Goal: Task Accomplishment & Management: Complete application form

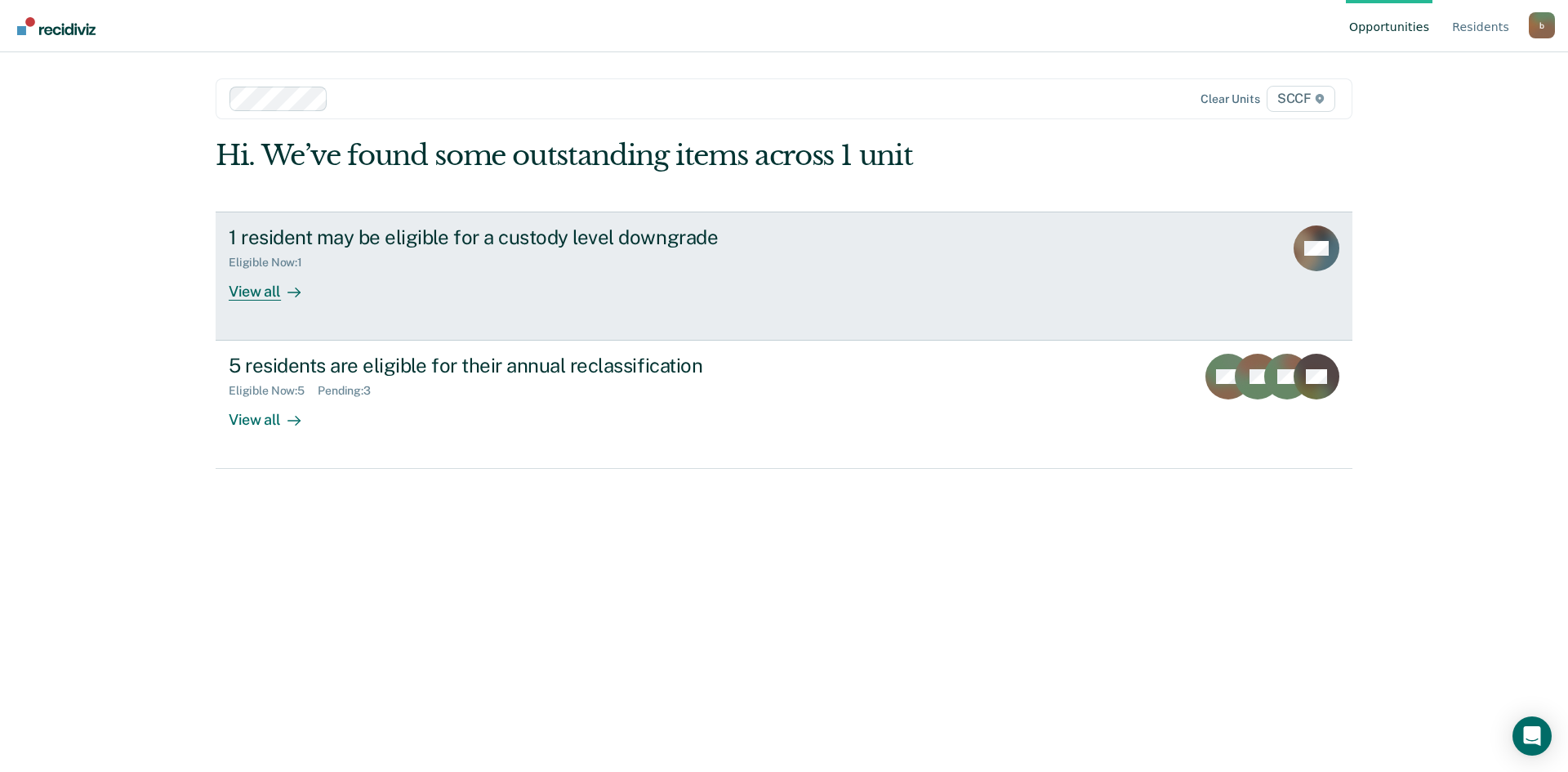
click at [248, 298] on div "View all" at bounding box center [274, 285] width 91 height 32
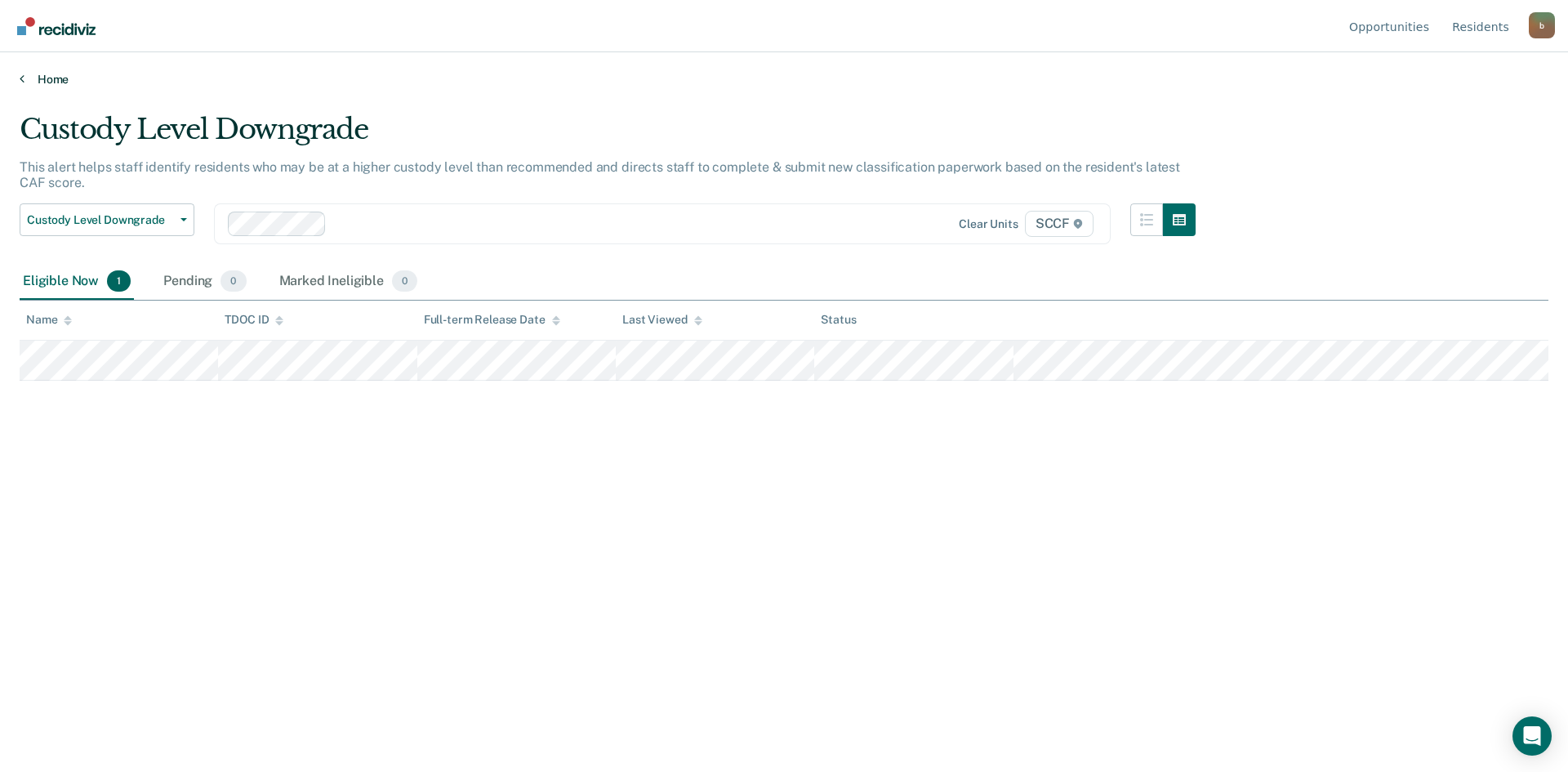
click at [21, 78] on icon at bounding box center [22, 78] width 5 height 13
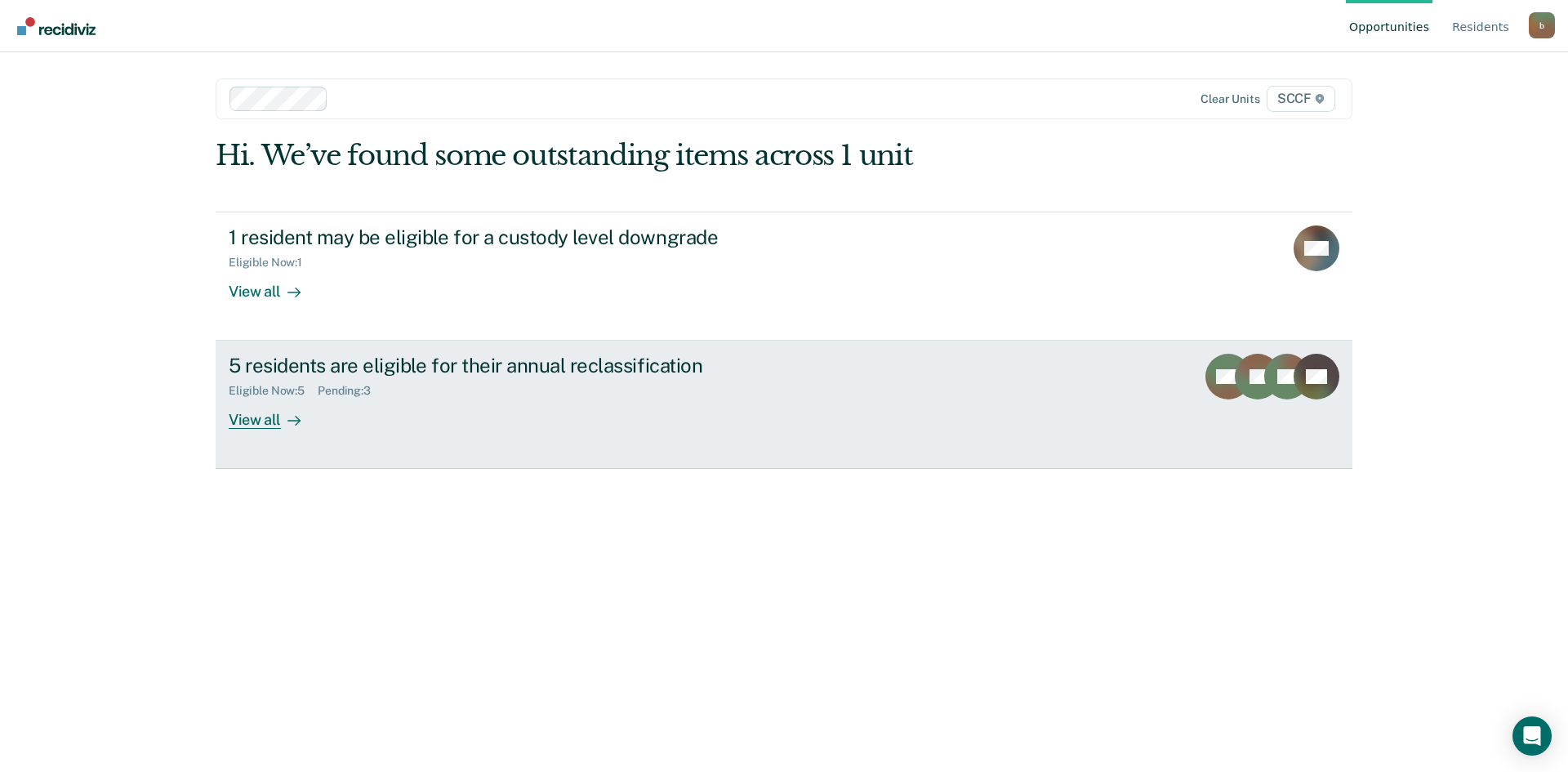
click at [272, 422] on div "View all" at bounding box center [274, 413] width 91 height 32
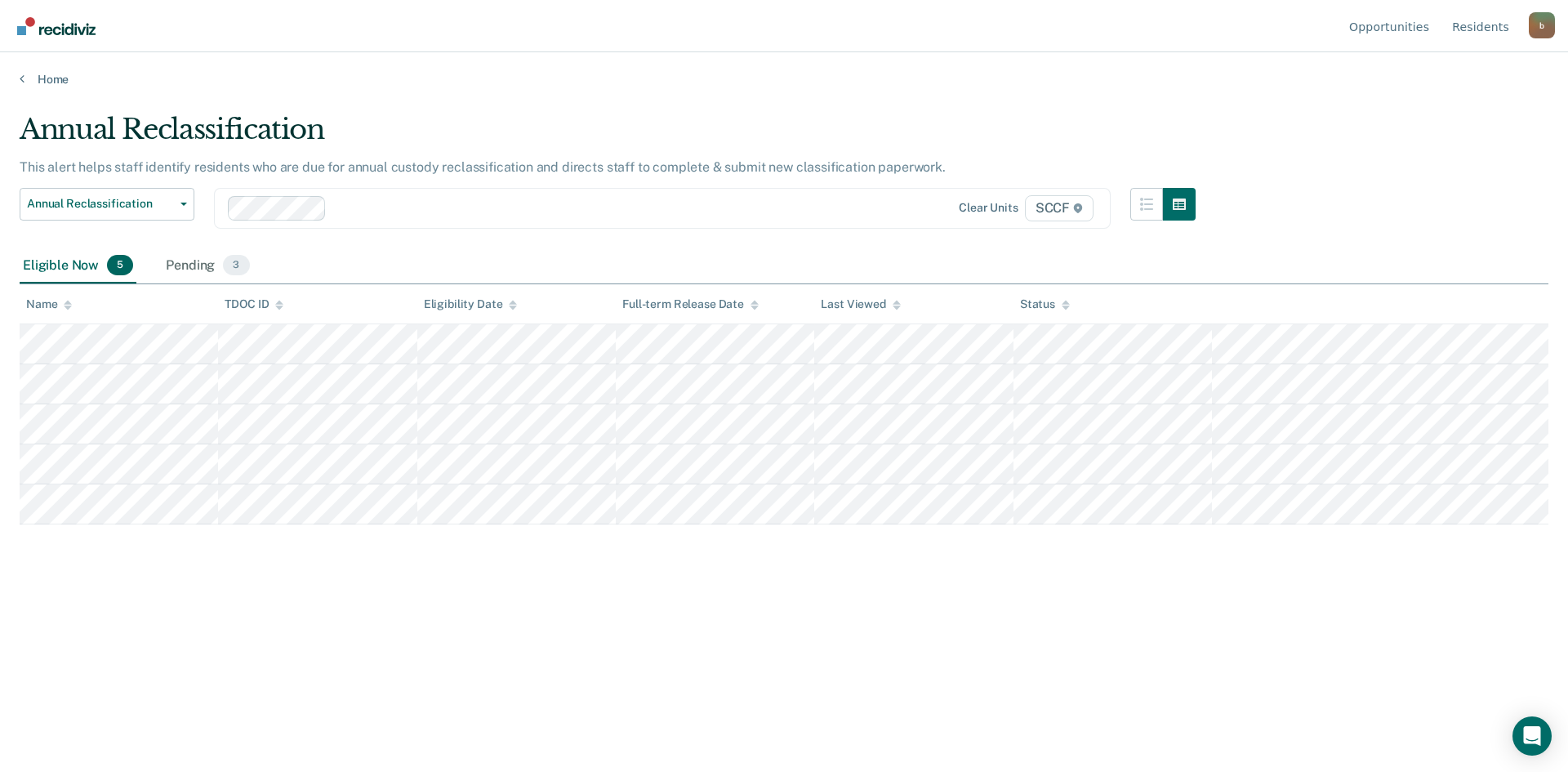
click at [189, 261] on div "Pending 3" at bounding box center [208, 267] width 90 height 36
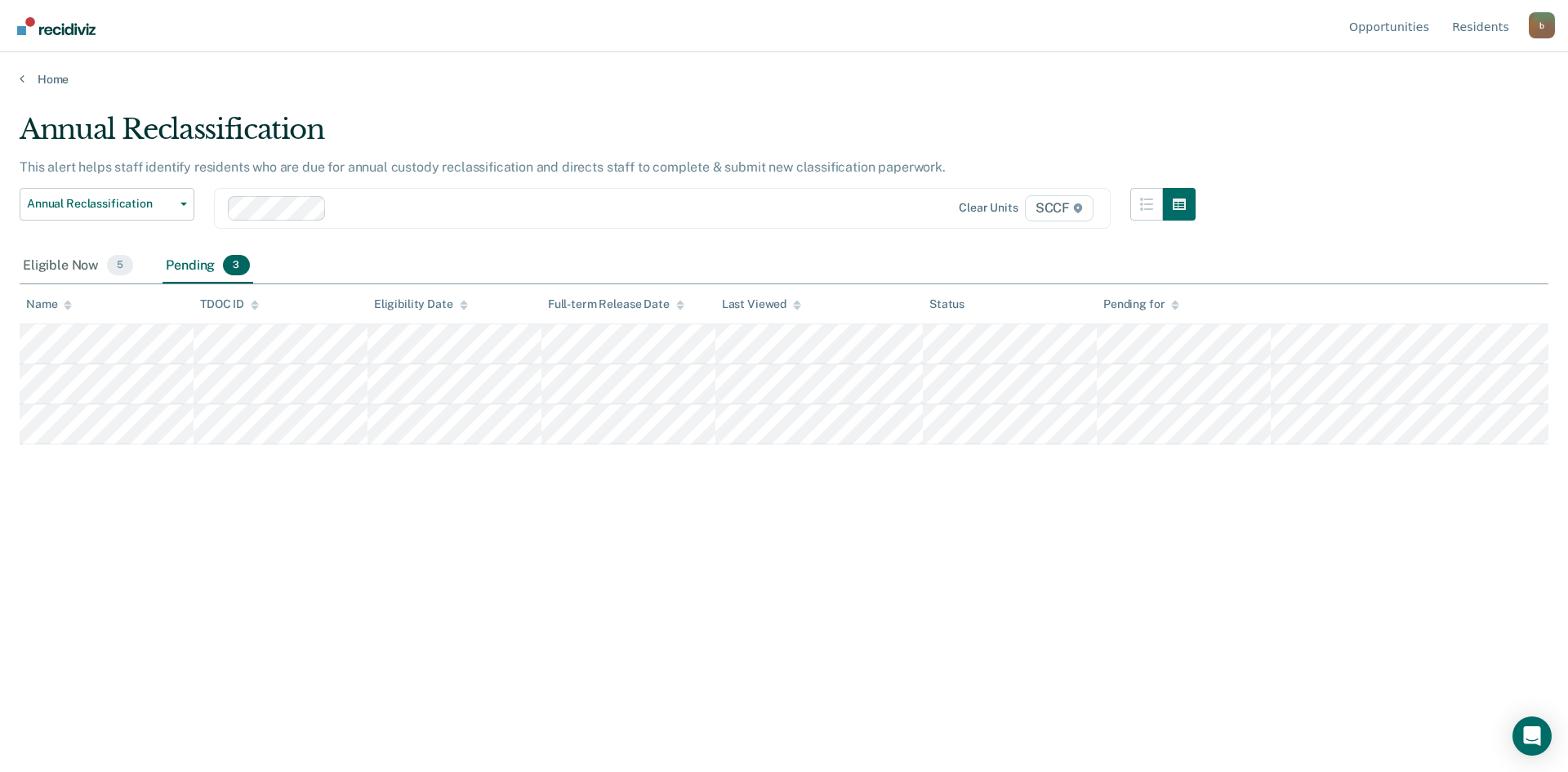
click at [57, 266] on div "Eligible Now 5" at bounding box center [78, 267] width 116 height 36
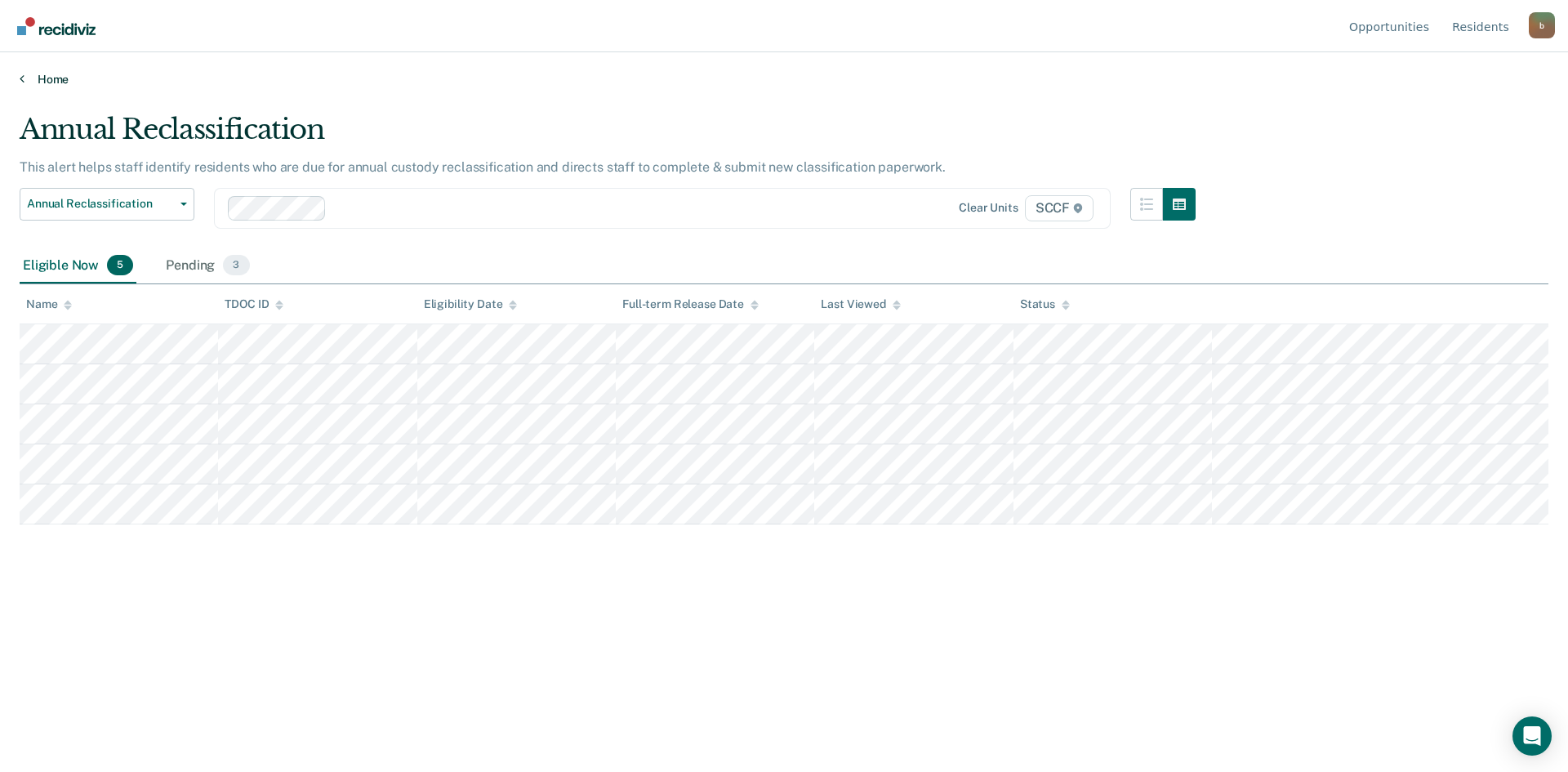
click at [23, 77] on icon at bounding box center [22, 78] width 5 height 13
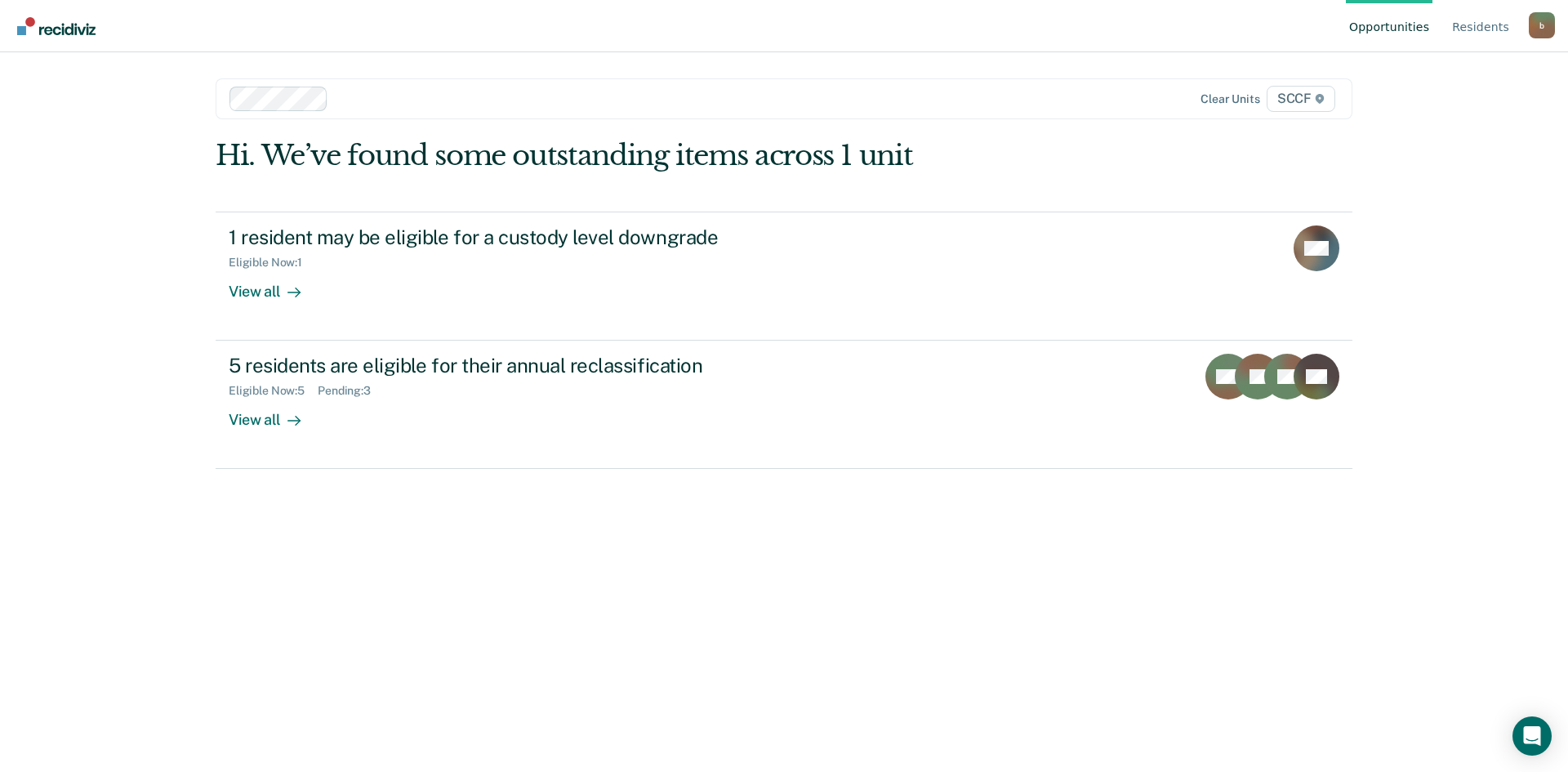
click at [372, 97] on div at bounding box center [669, 98] width 670 height 19
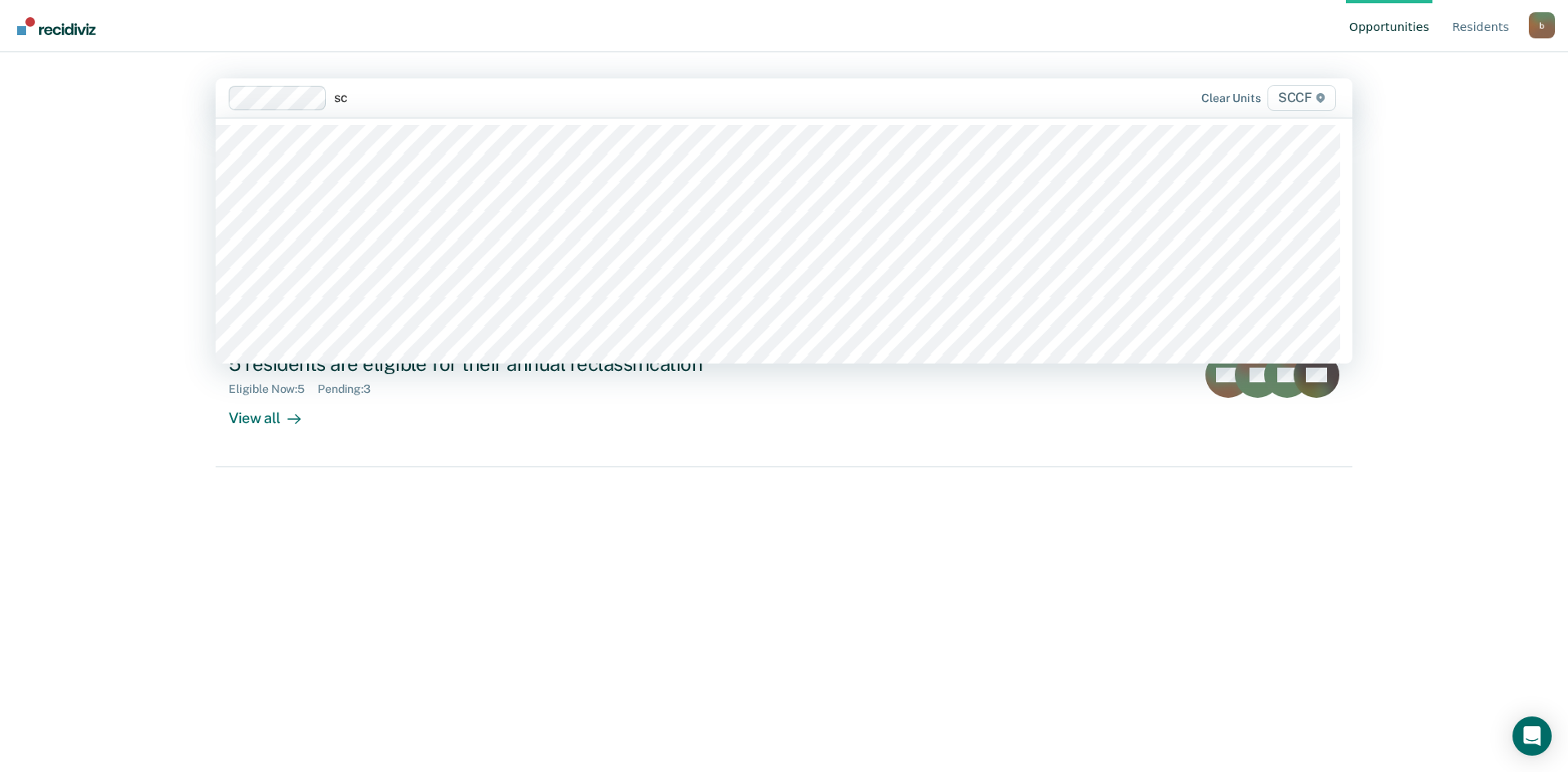
type input "s"
type input "sccf"
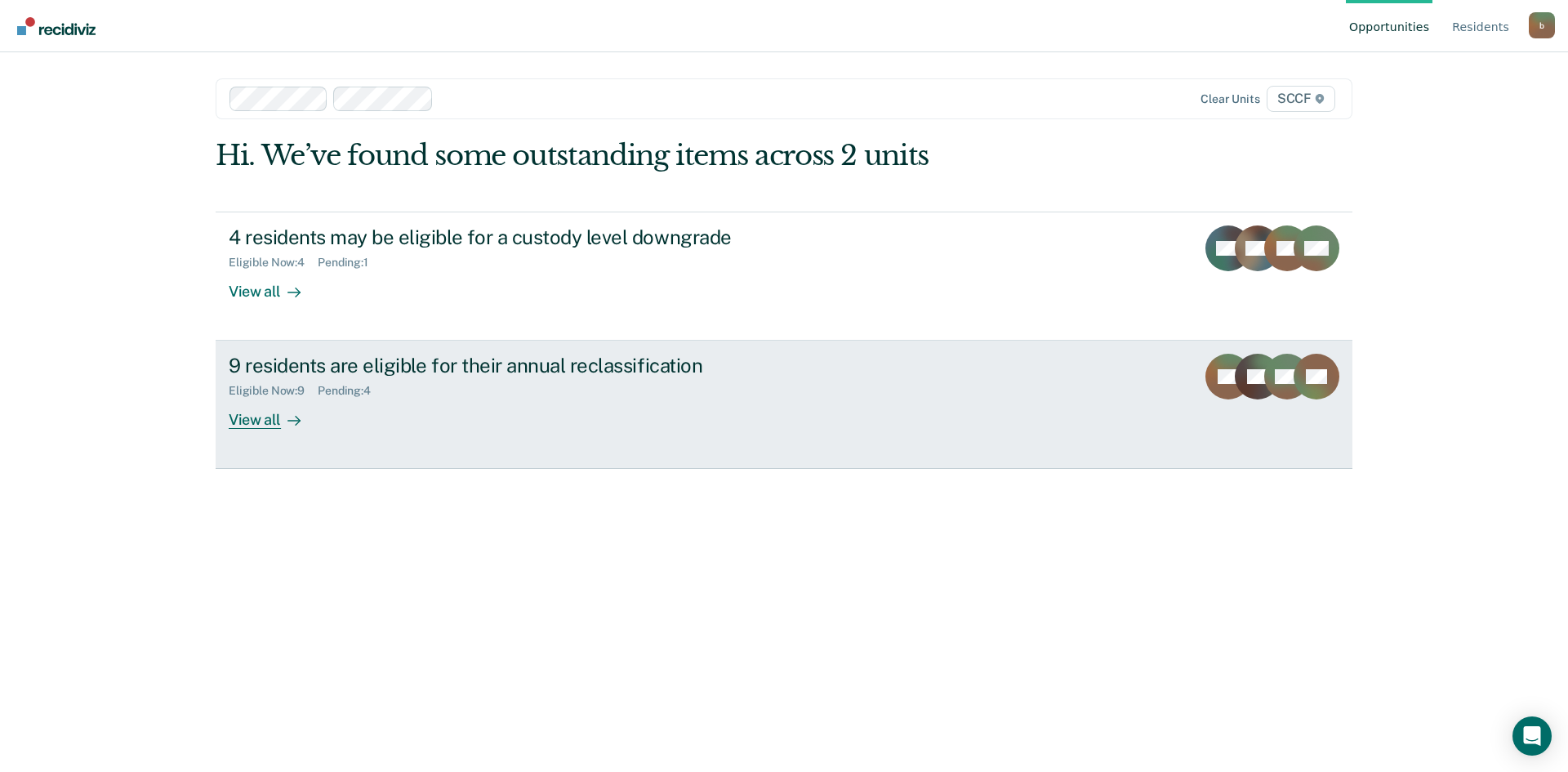
click at [245, 418] on div "View all" at bounding box center [274, 413] width 91 height 32
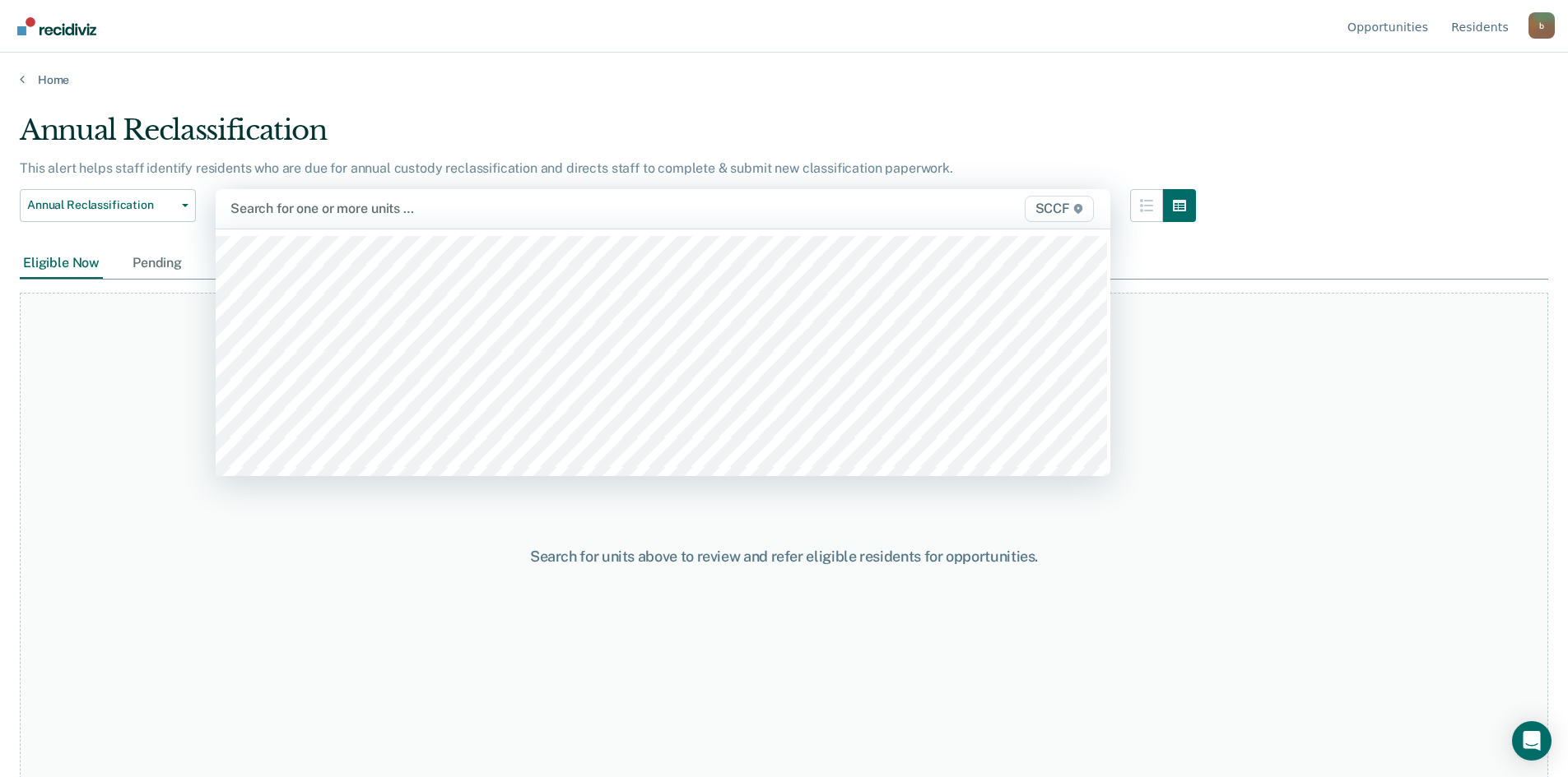
click at [256, 206] on div at bounding box center [532, 208] width 604 height 19
type input "sccf"
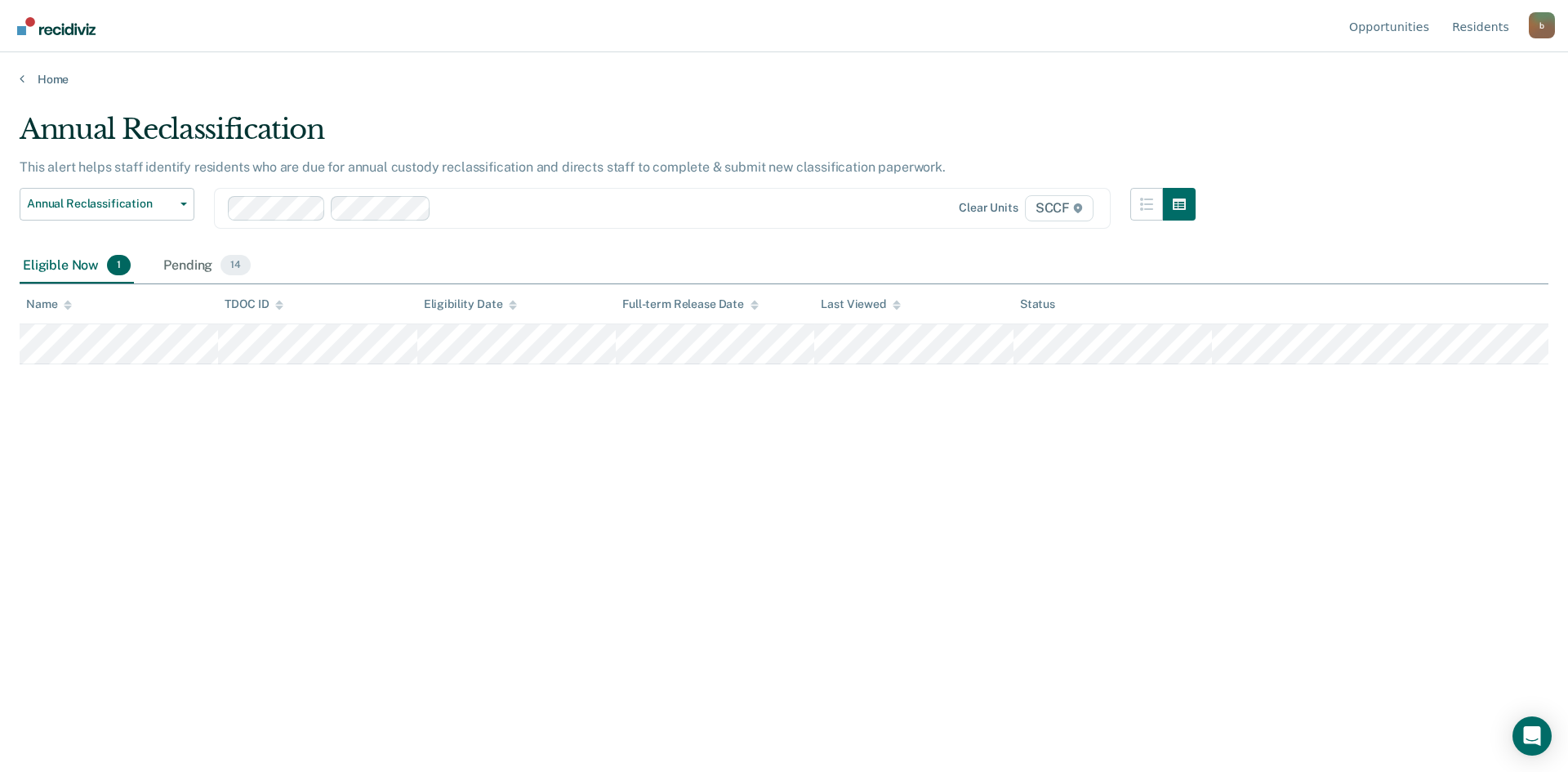
click at [199, 266] on div "Pending 14" at bounding box center [207, 267] width 94 height 36
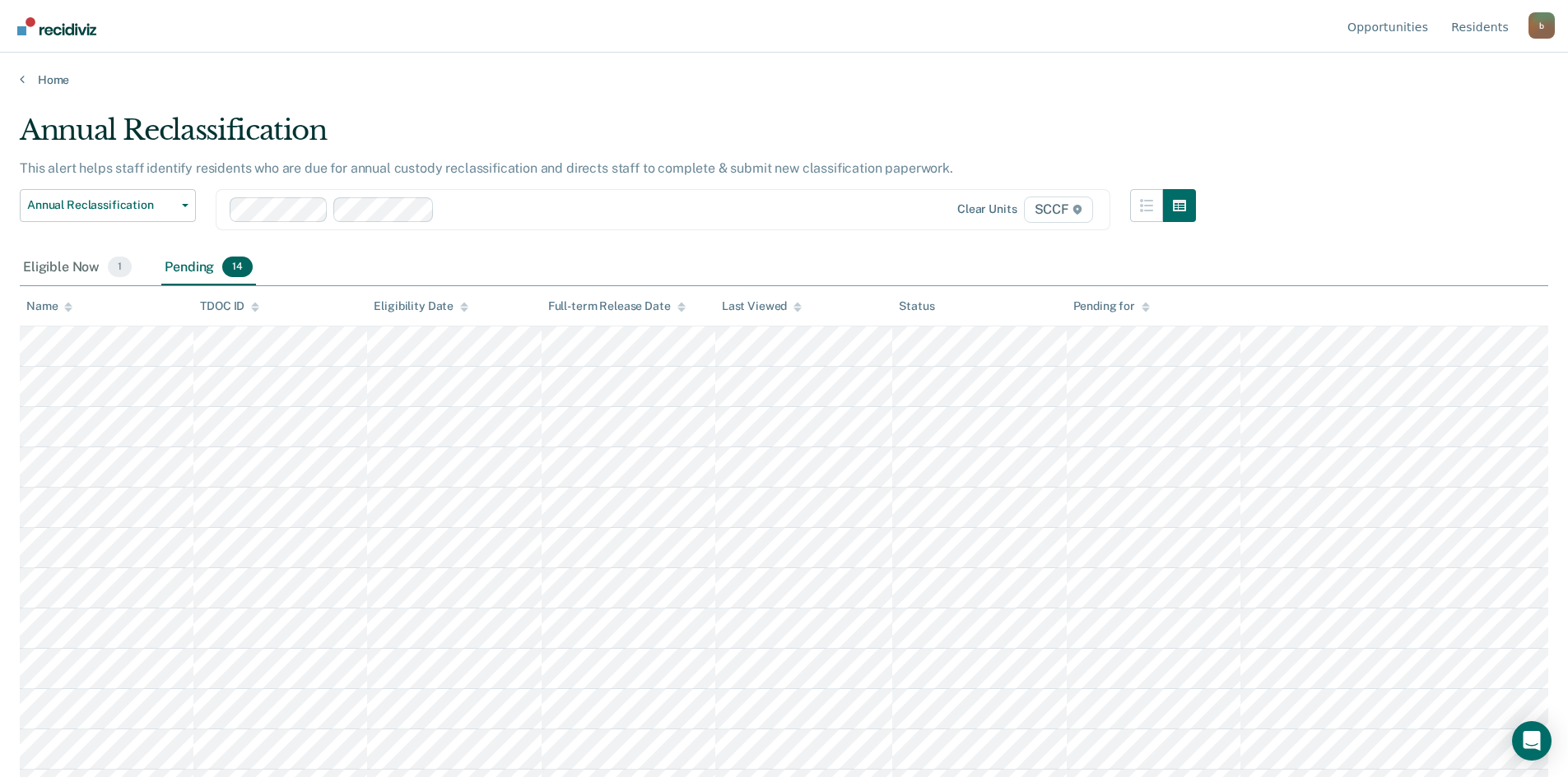
click at [66, 260] on div "Eligible Now 1" at bounding box center [77, 268] width 116 height 36
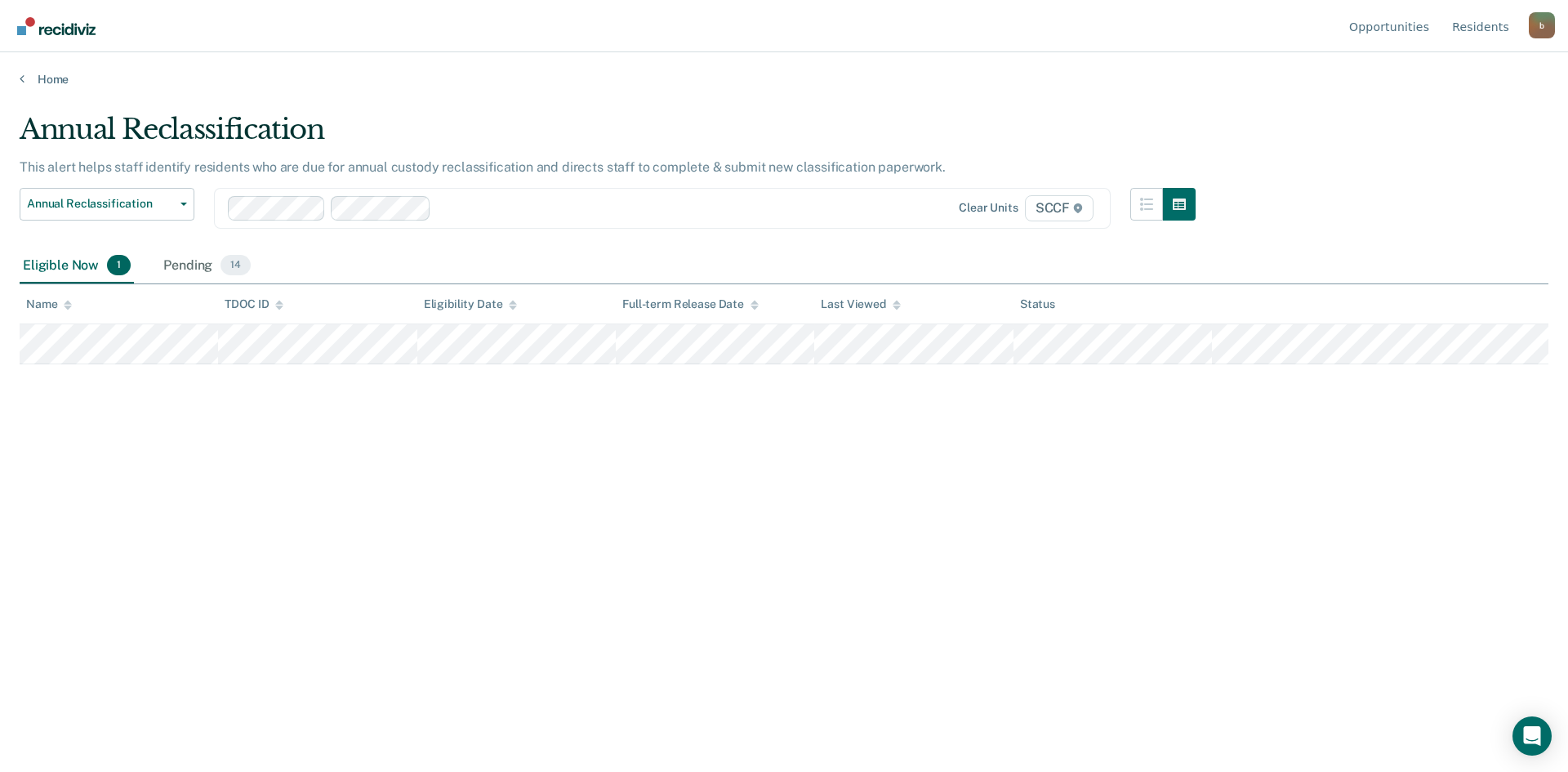
click at [182, 260] on div "Pending 14" at bounding box center [207, 267] width 94 height 36
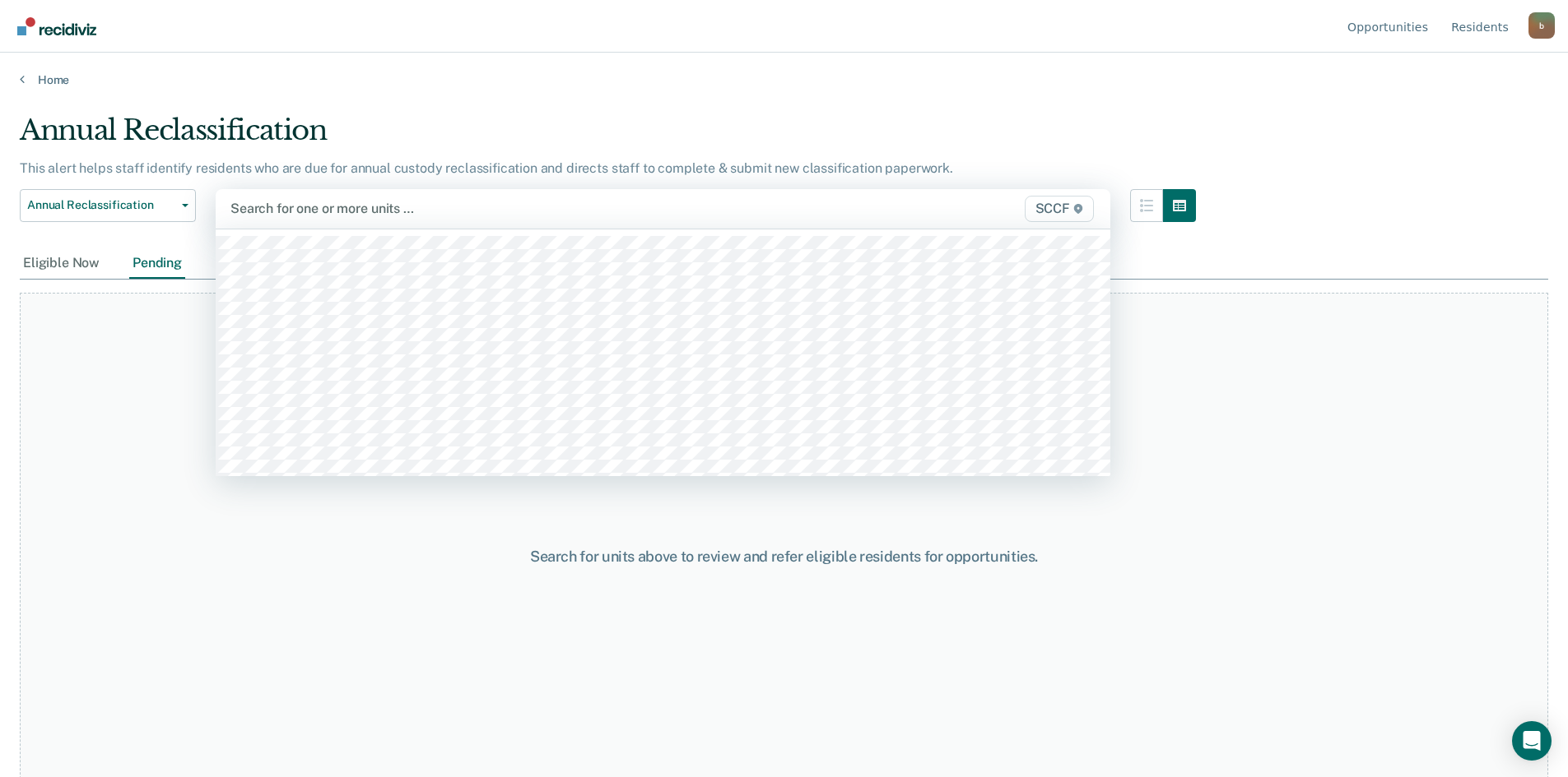
click at [268, 210] on div at bounding box center [532, 208] width 604 height 19
type input "sccf"
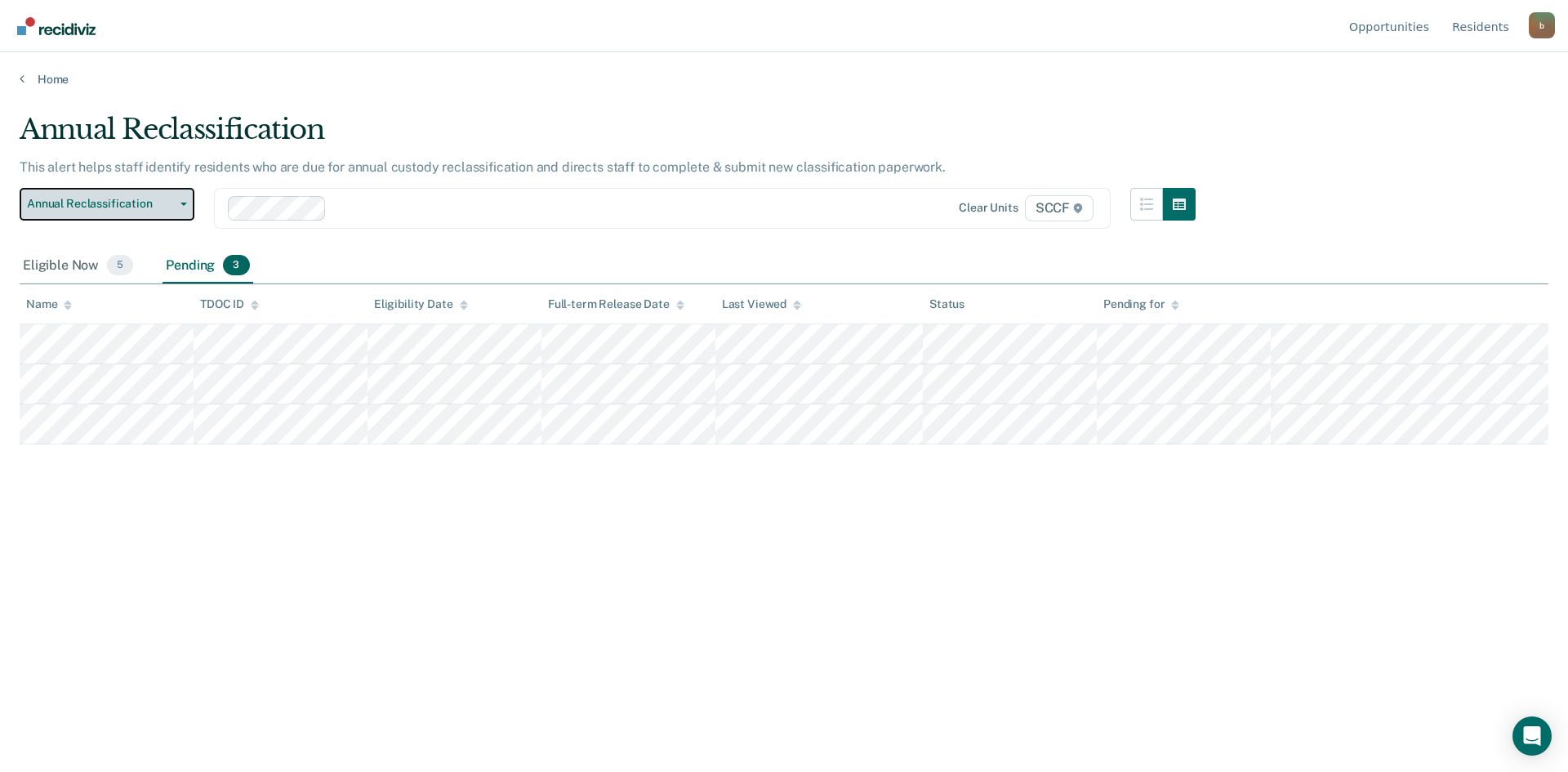
click at [187, 202] on button "Annual Reclassification" at bounding box center [107, 204] width 175 height 33
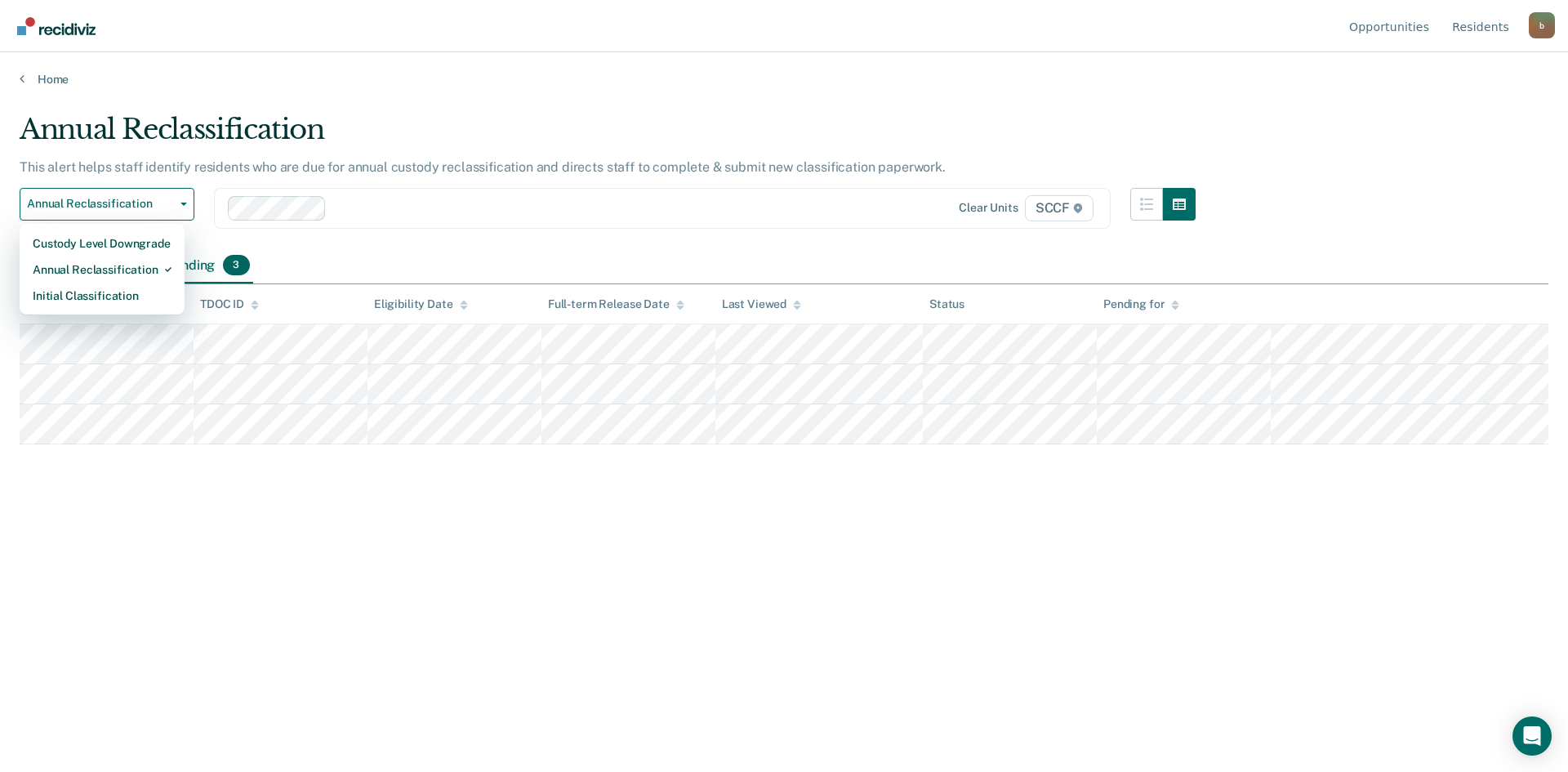
click at [422, 256] on div "Eligible Now 5 Pending 3" at bounding box center [784, 267] width 1529 height 37
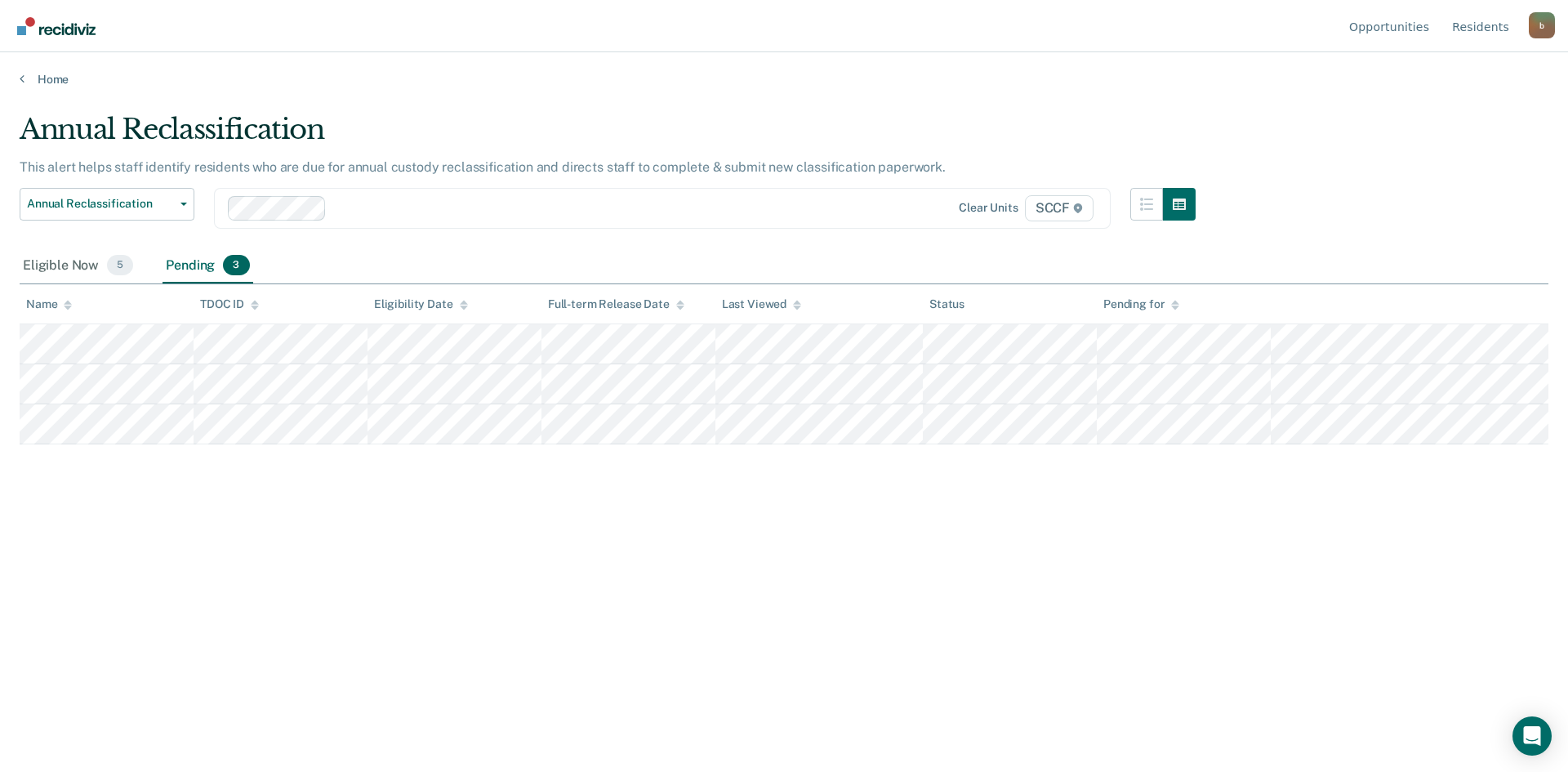
click at [370, 212] on div at bounding box center [584, 208] width 502 height 19
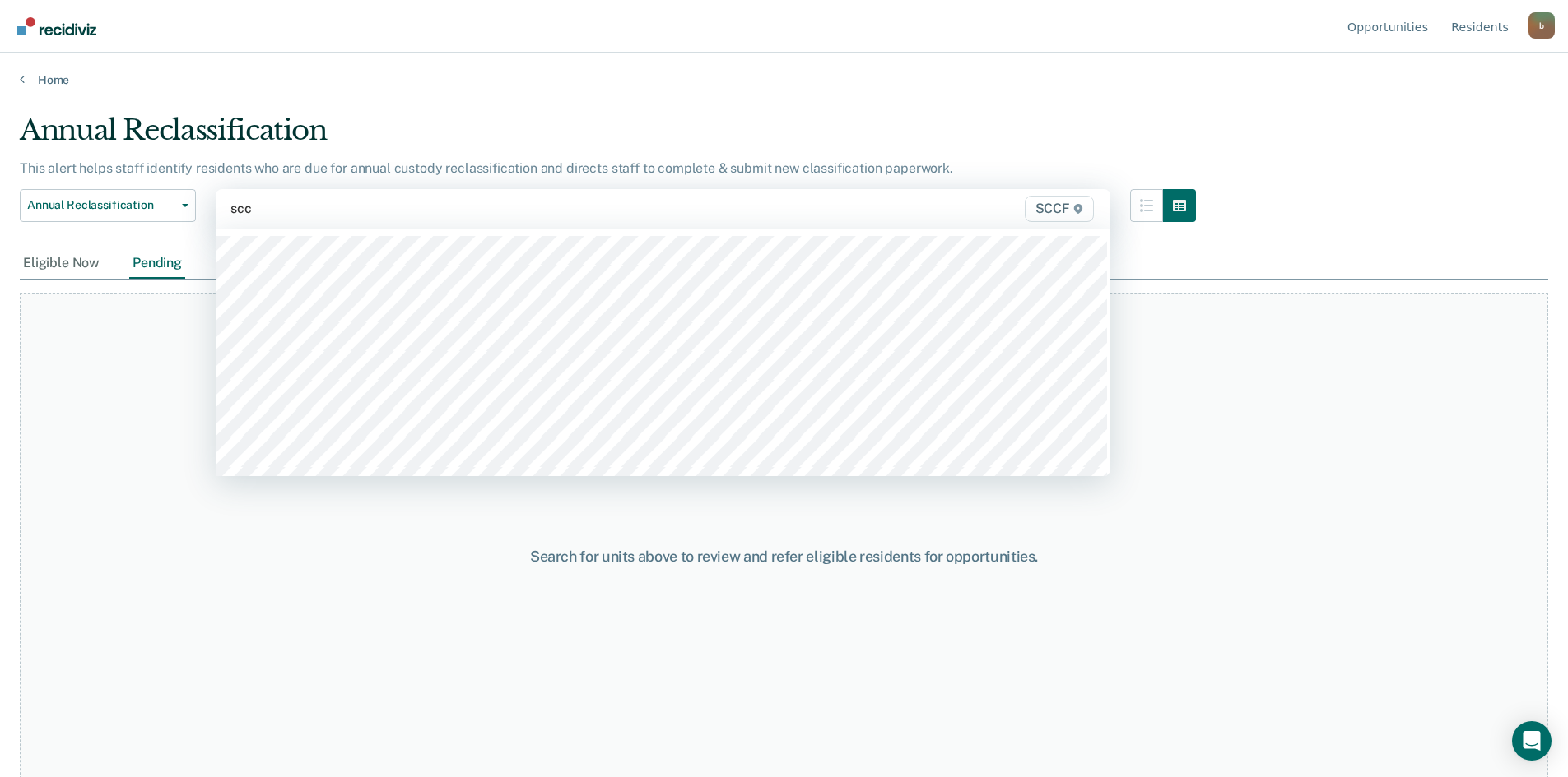
type input "sccf"
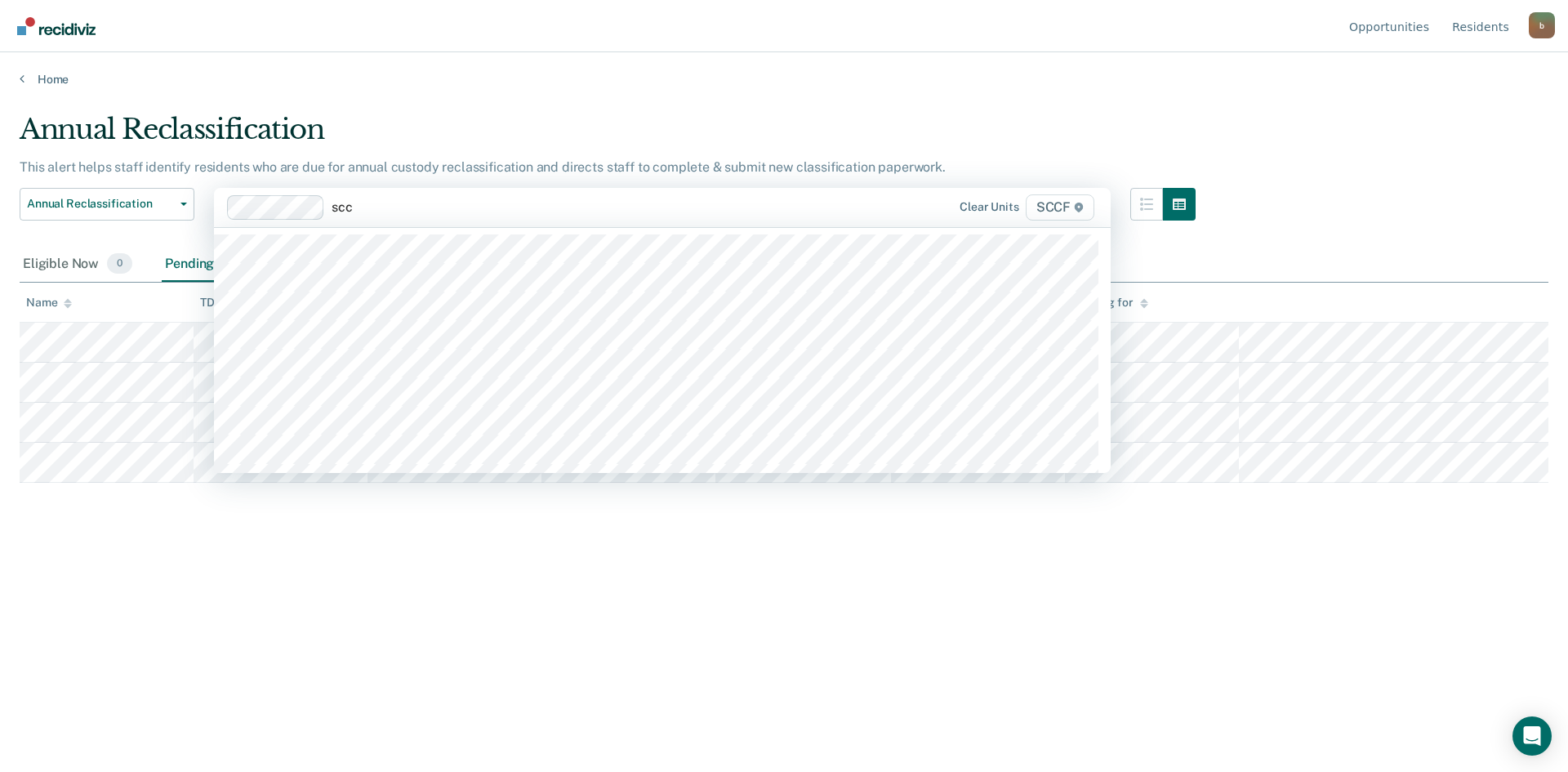
type input "sccf"
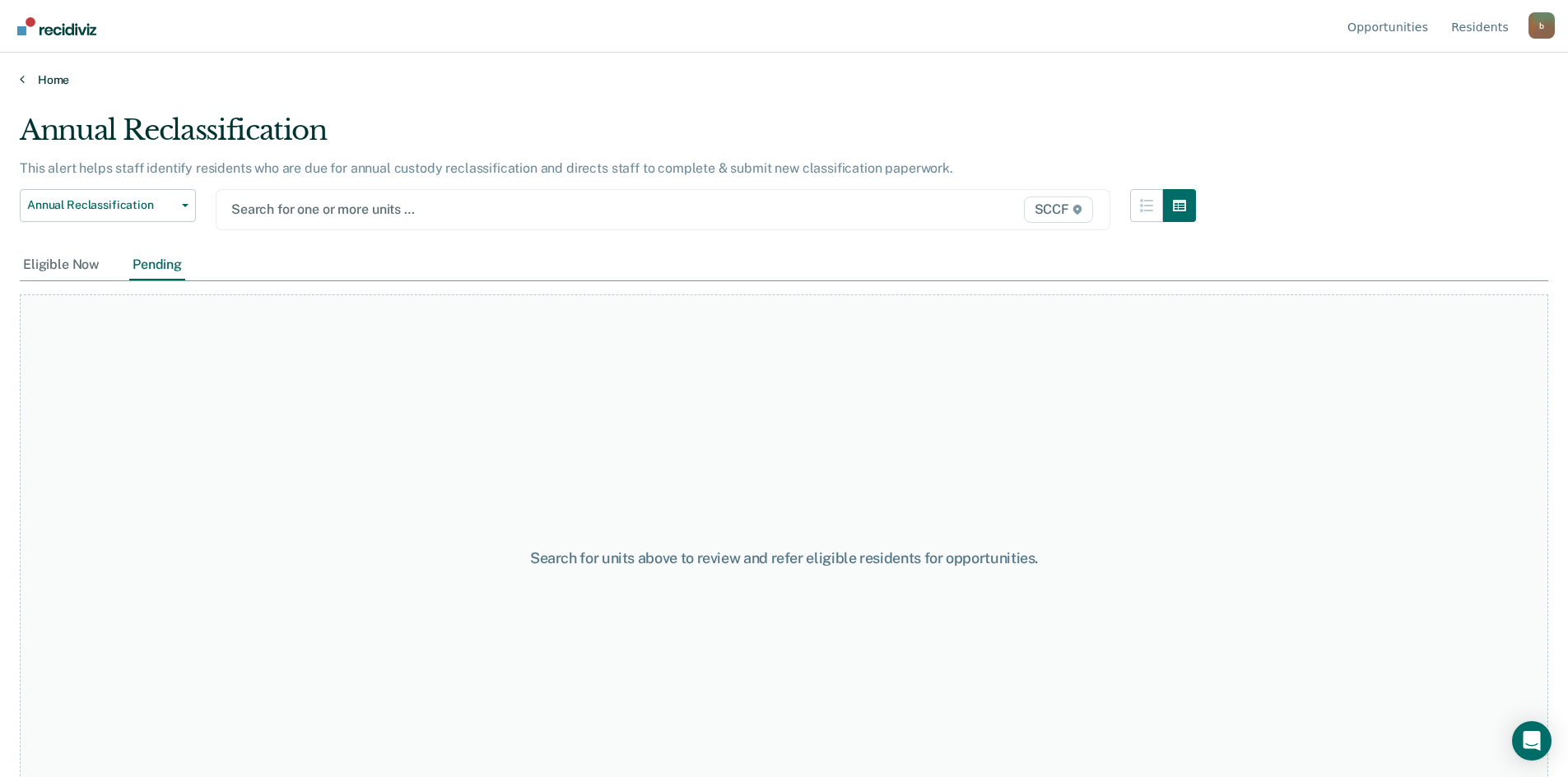
click at [21, 75] on icon at bounding box center [23, 78] width 5 height 13
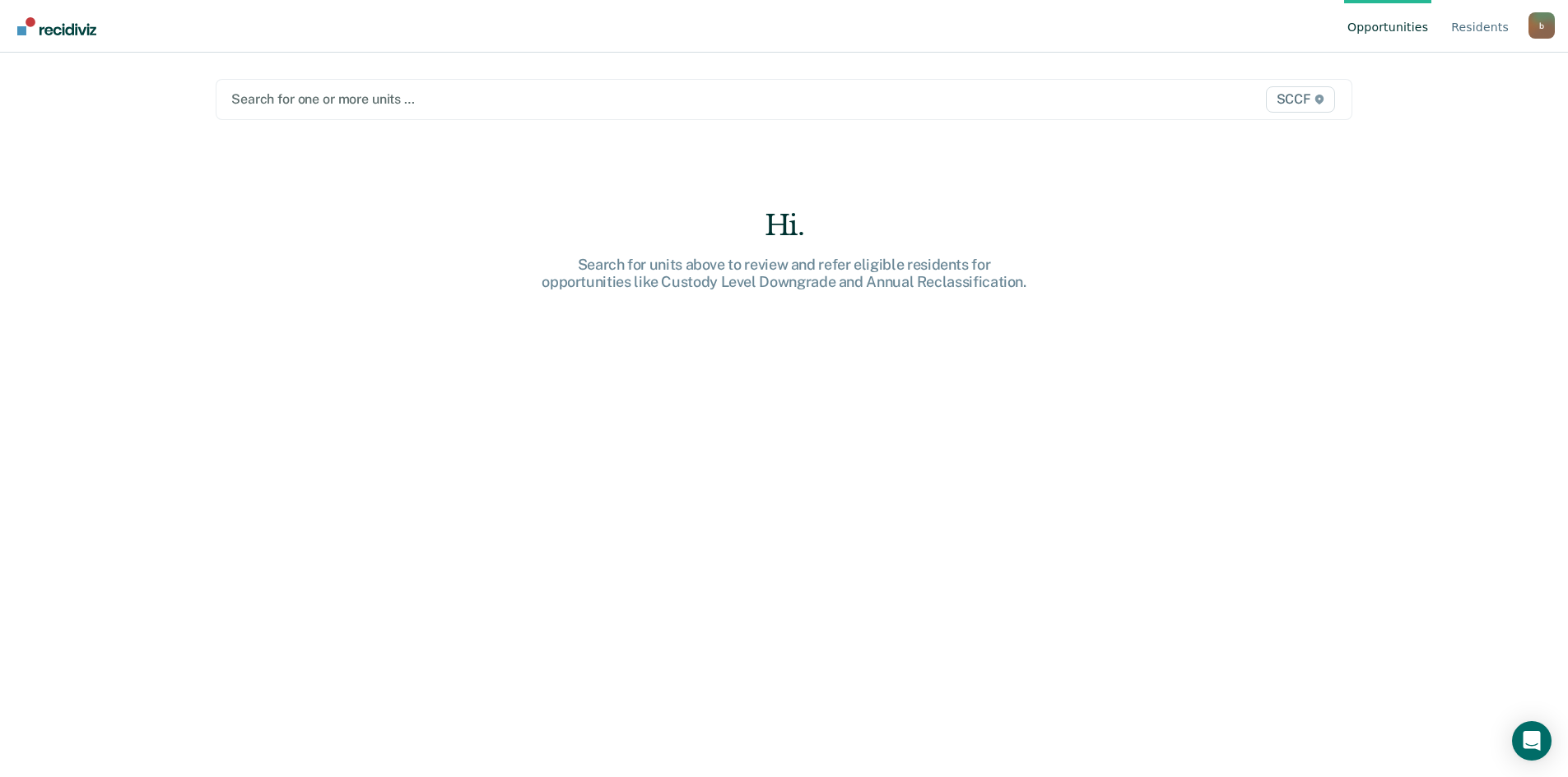
click at [1306, 100] on span "SCCF" at bounding box center [1300, 99] width 69 height 26
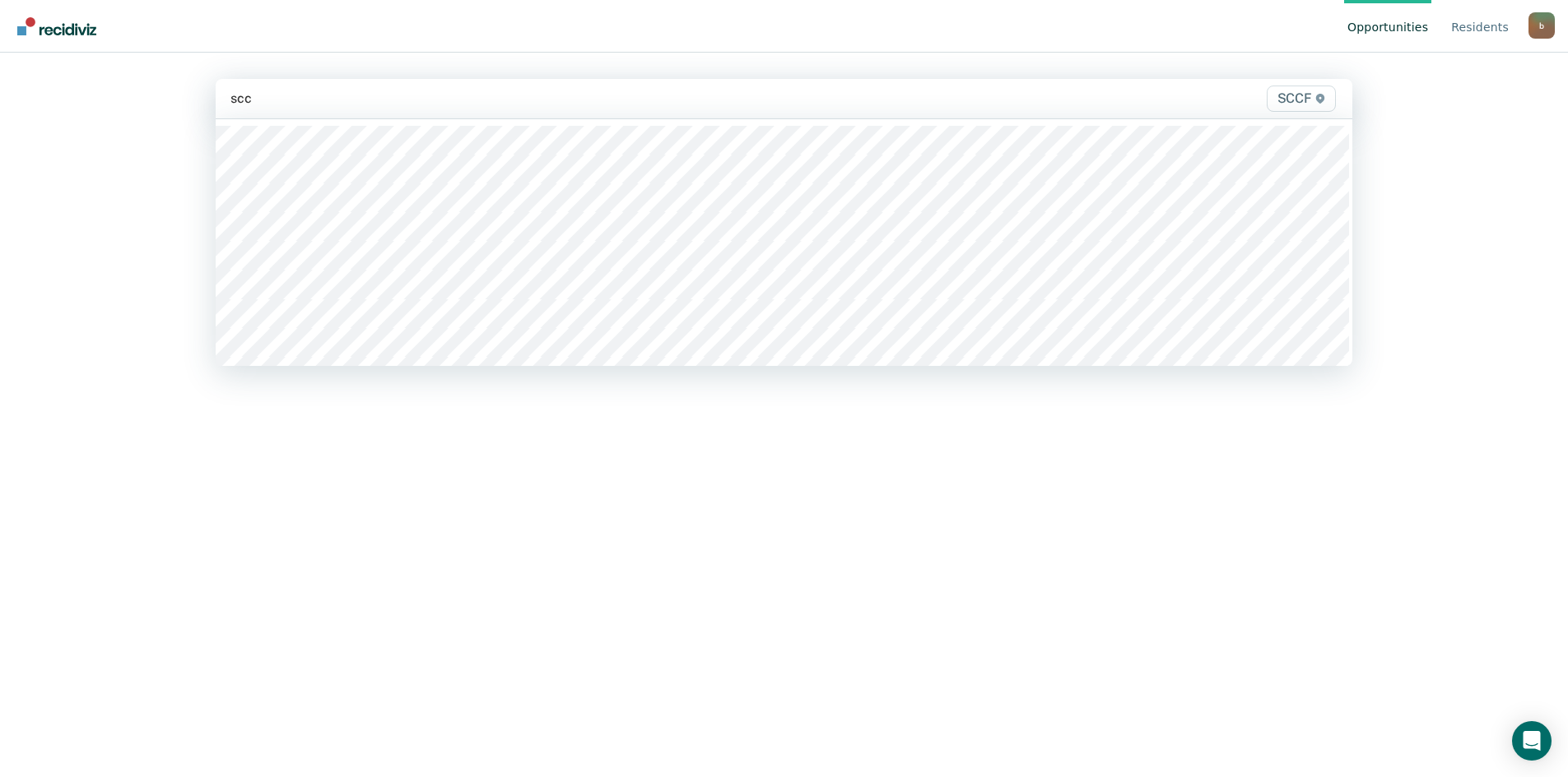
type input "sccf"
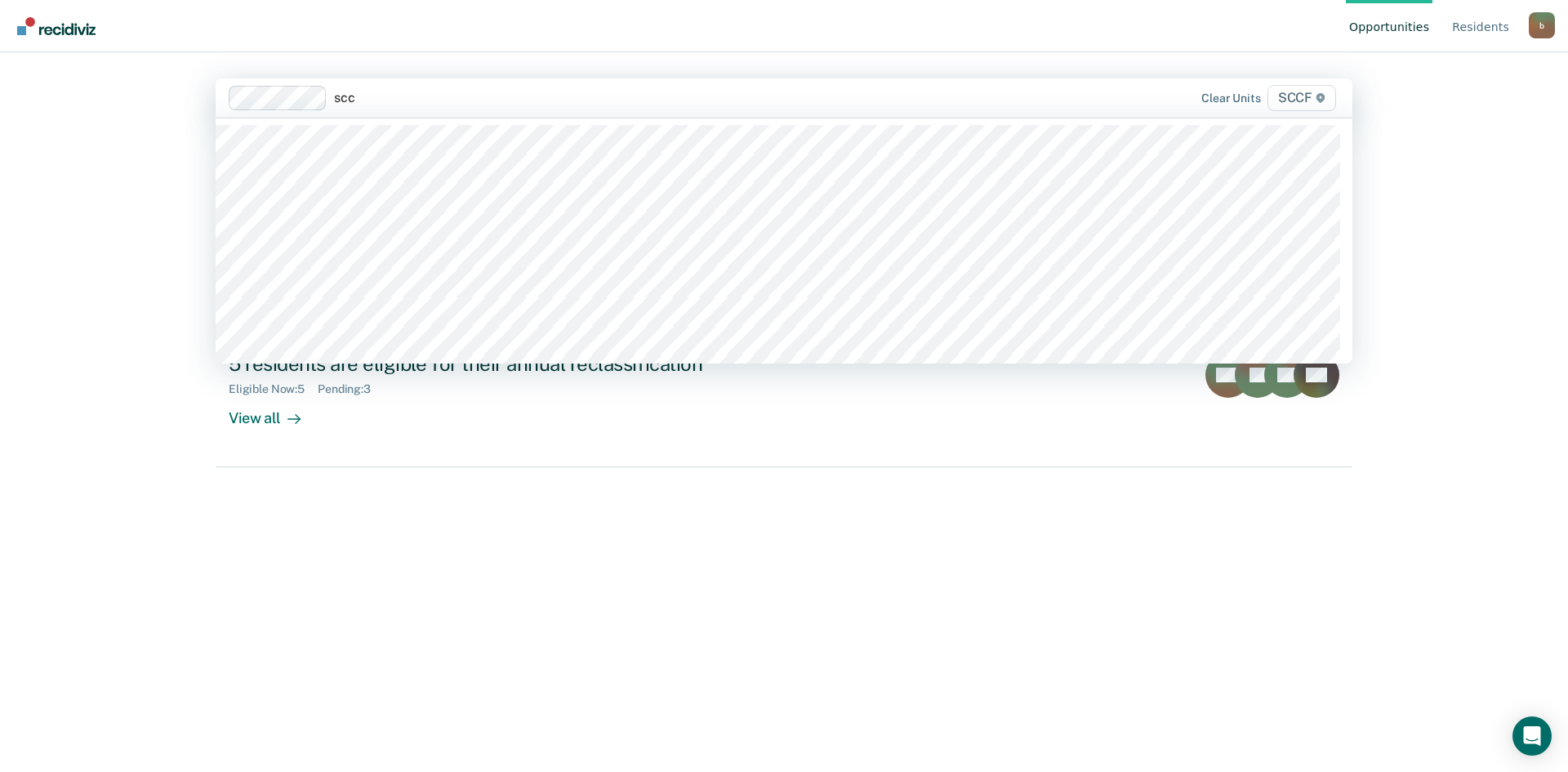
type input "sccf"
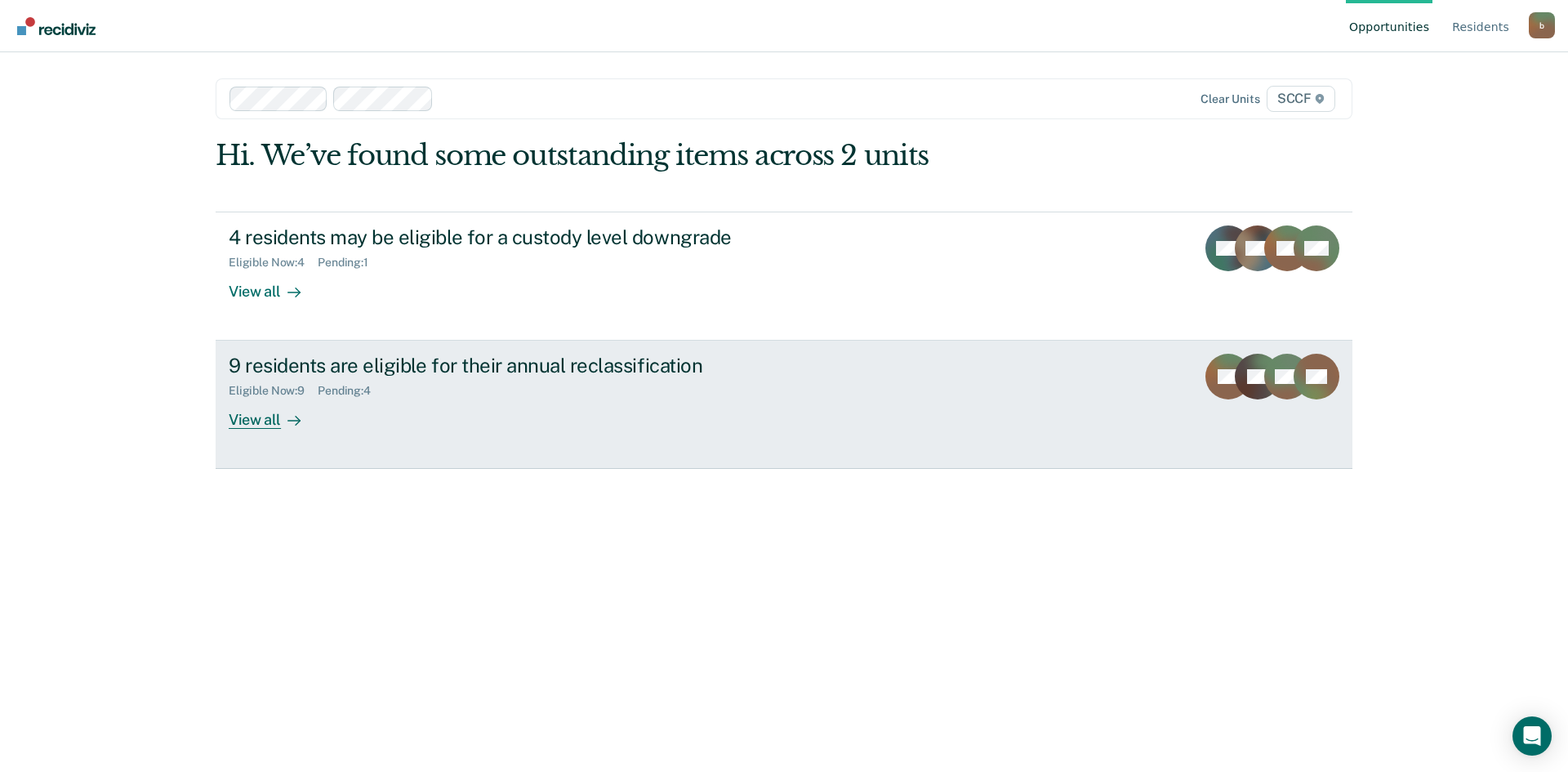
click at [321, 384] on div "Pending : 4" at bounding box center [351, 391] width 66 height 14
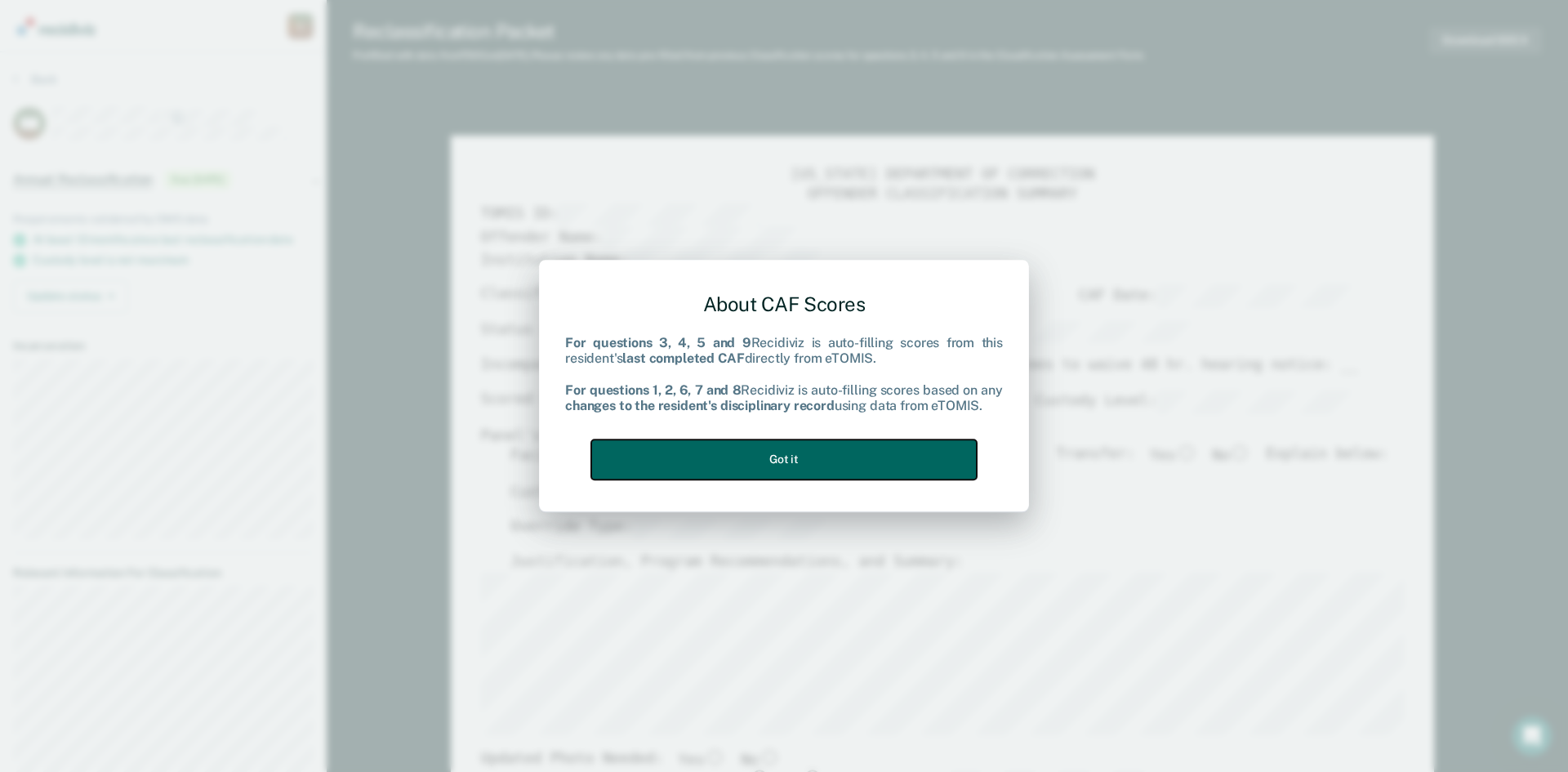
click at [776, 457] on button "Got it" at bounding box center [784, 460] width 385 height 40
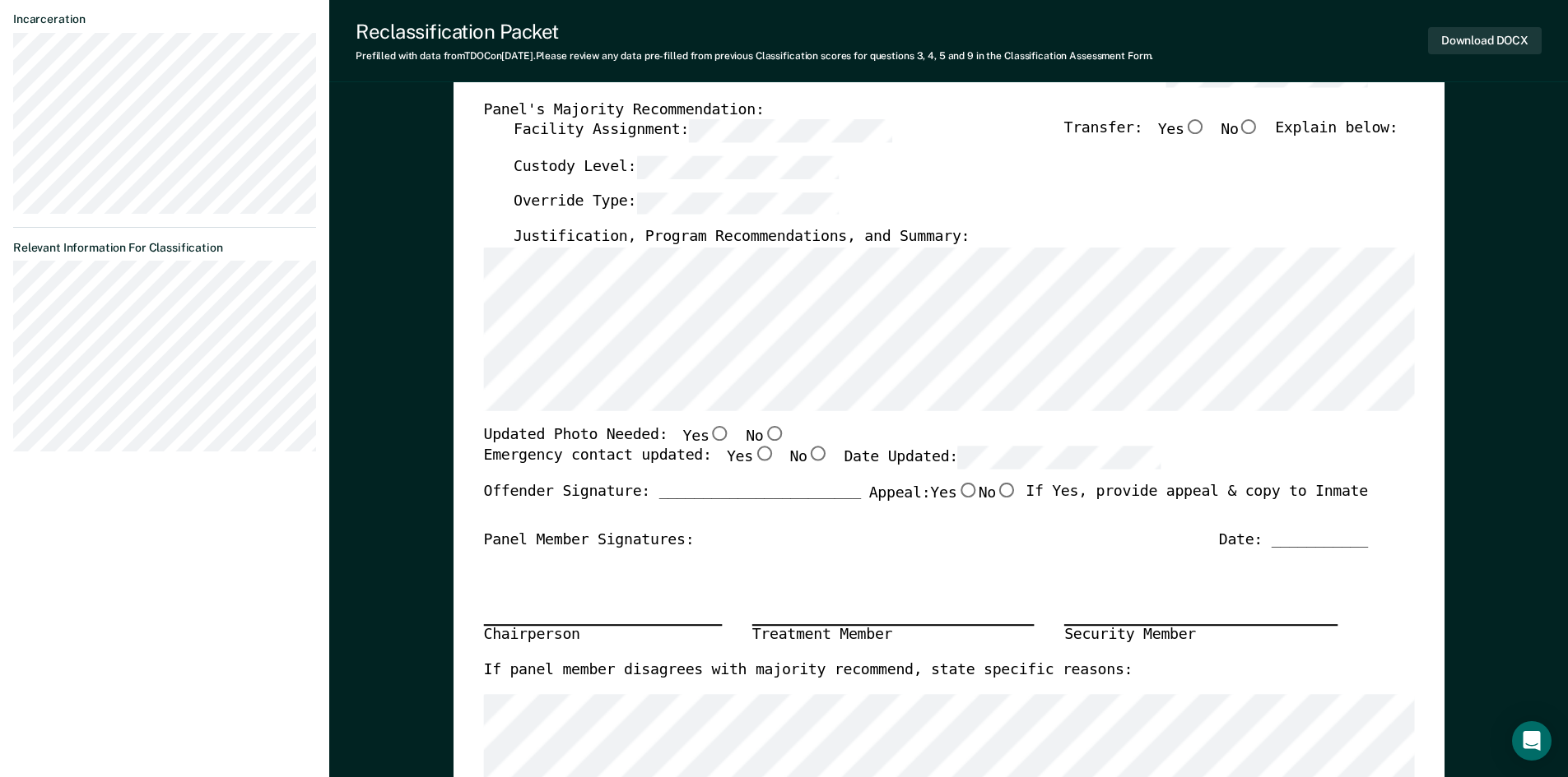
scroll to position [412, 0]
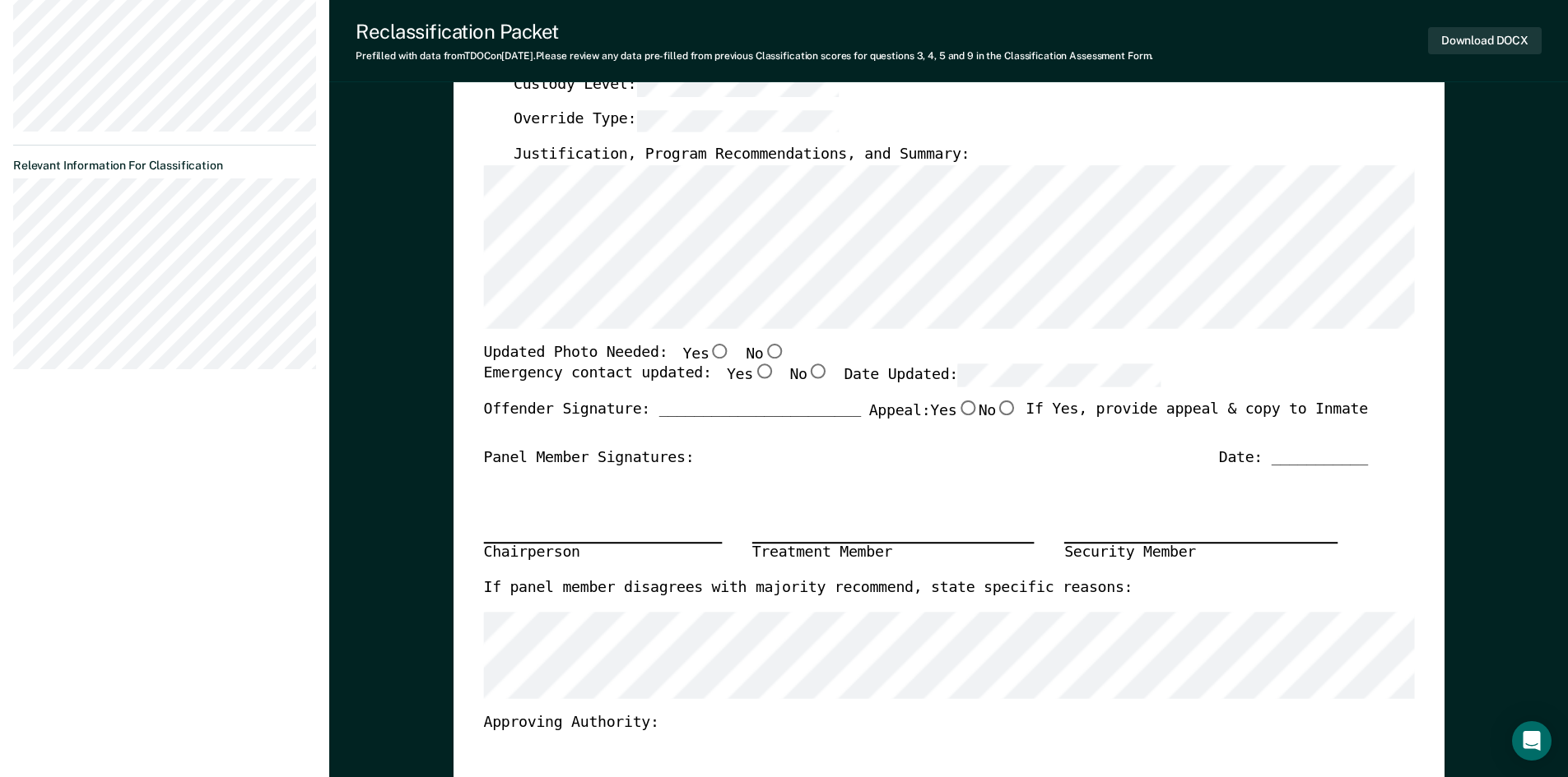
click at [763, 352] on input "No" at bounding box center [773, 351] width 22 height 15
type textarea "x"
radio input "true"
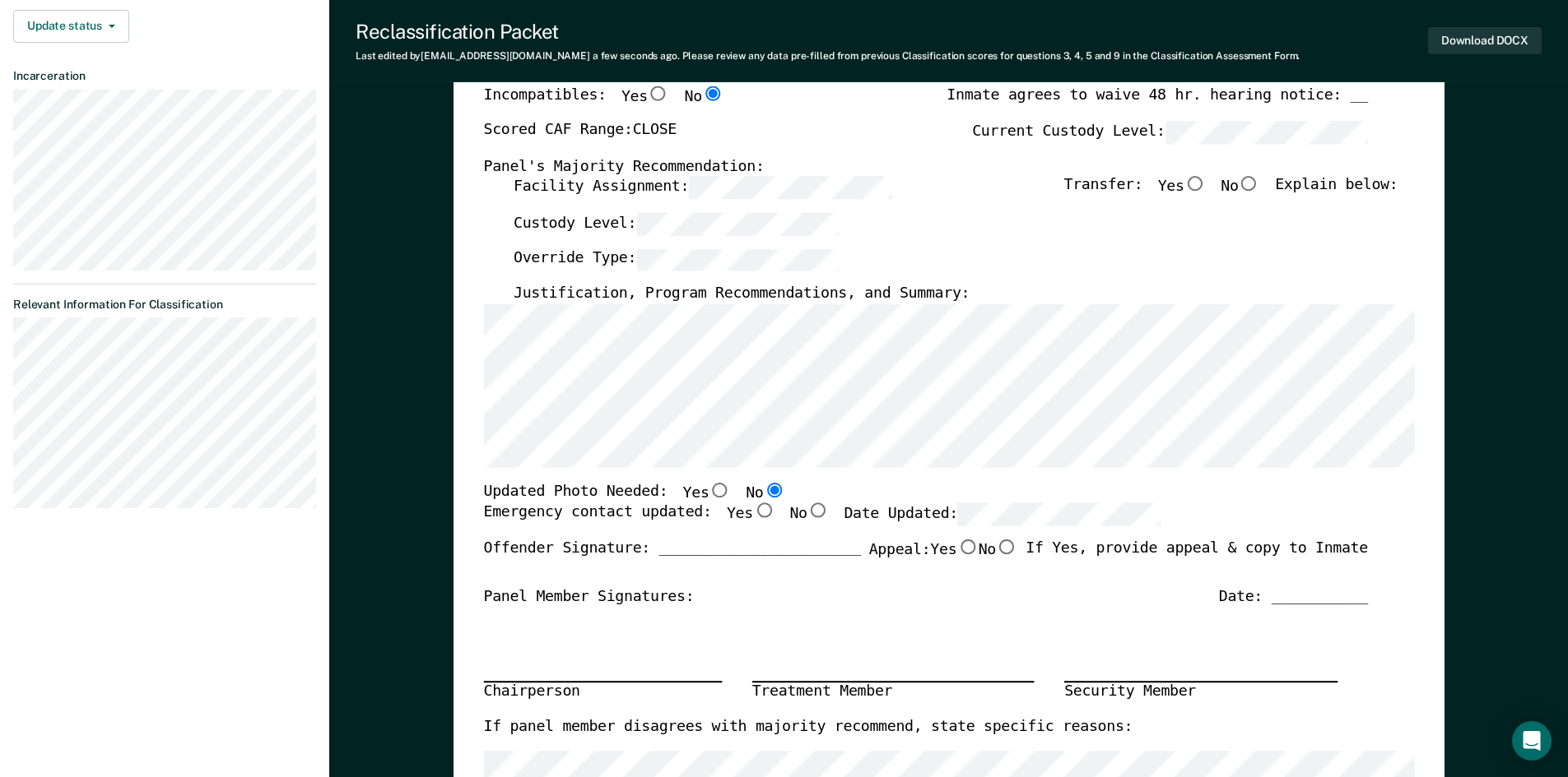
scroll to position [329, 0]
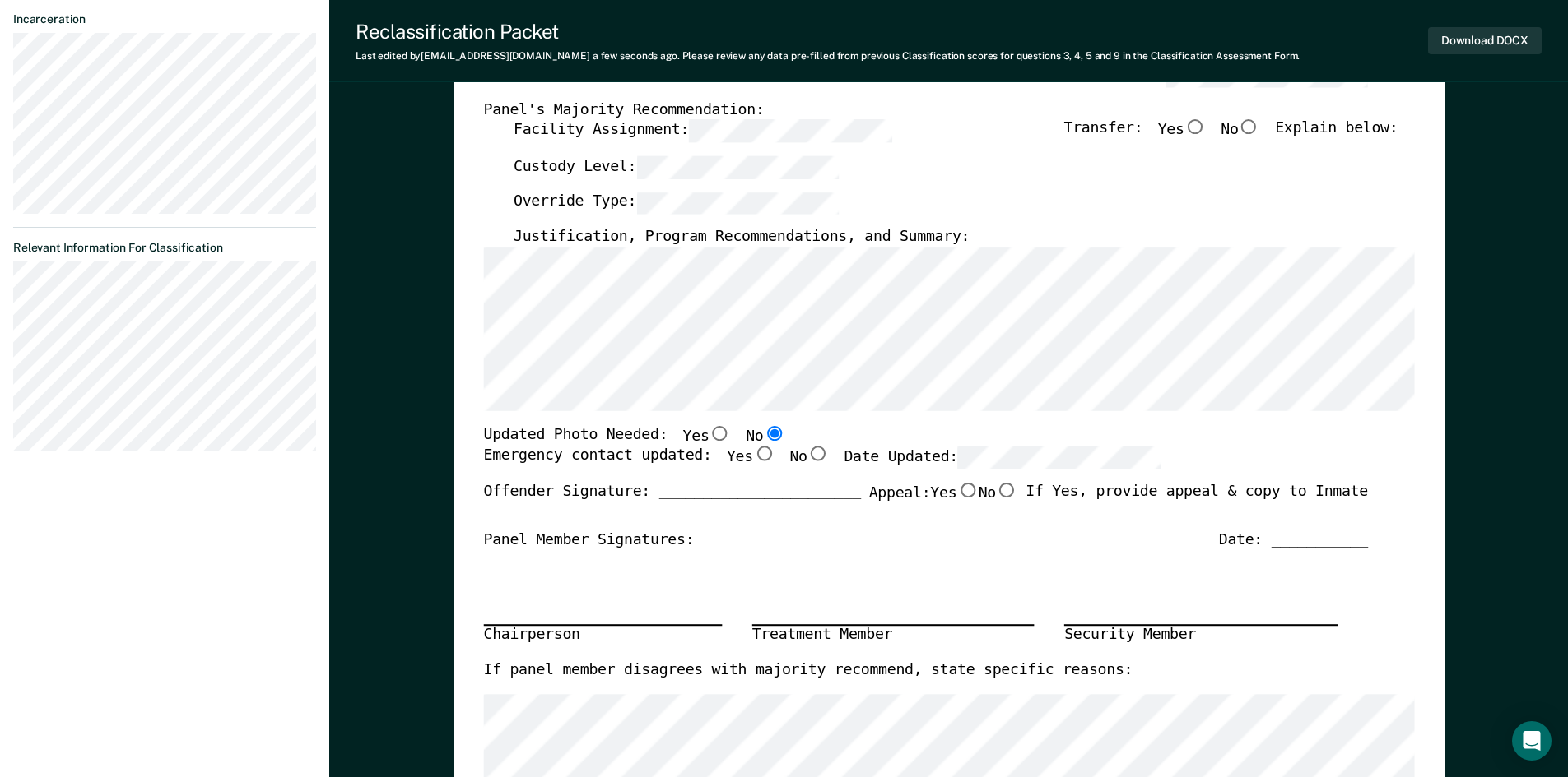
click at [752, 455] on input "Yes" at bounding box center [763, 453] width 22 height 15
type textarea "x"
radio input "true"
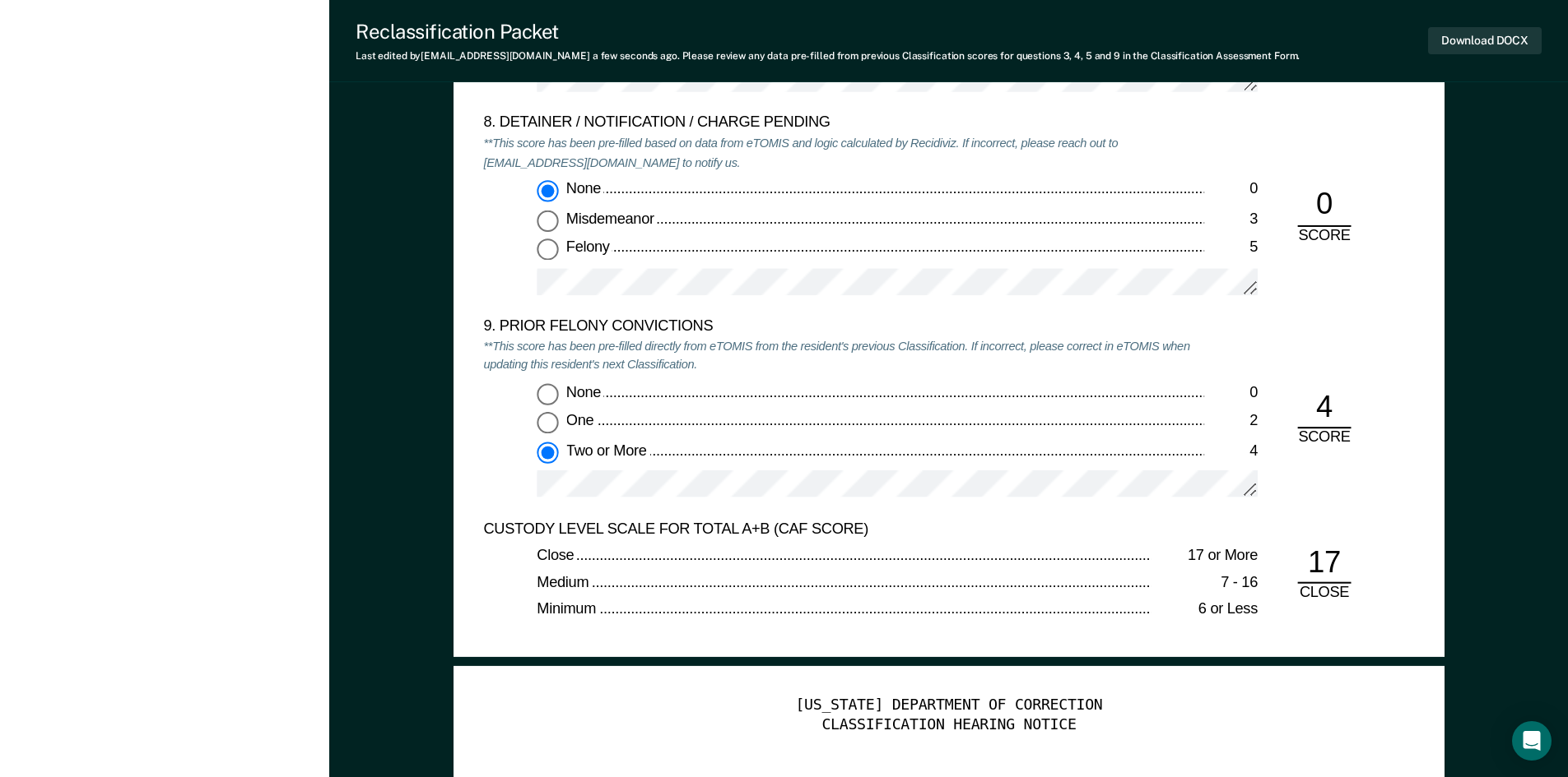
scroll to position [3537, 0]
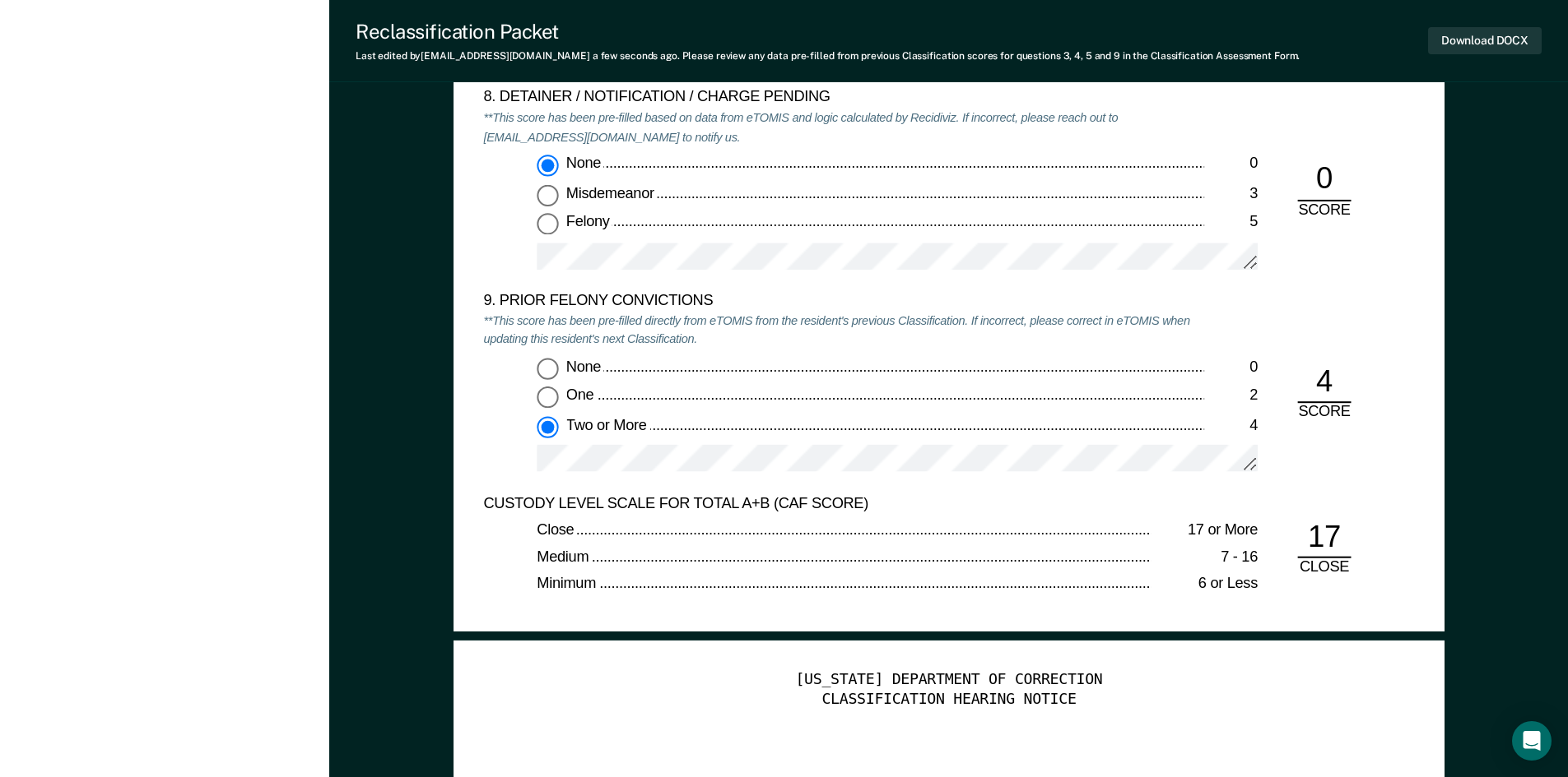
drag, startPoint x: 346, startPoint y: 571, endPoint x: 399, endPoint y: 168, distance: 406.5
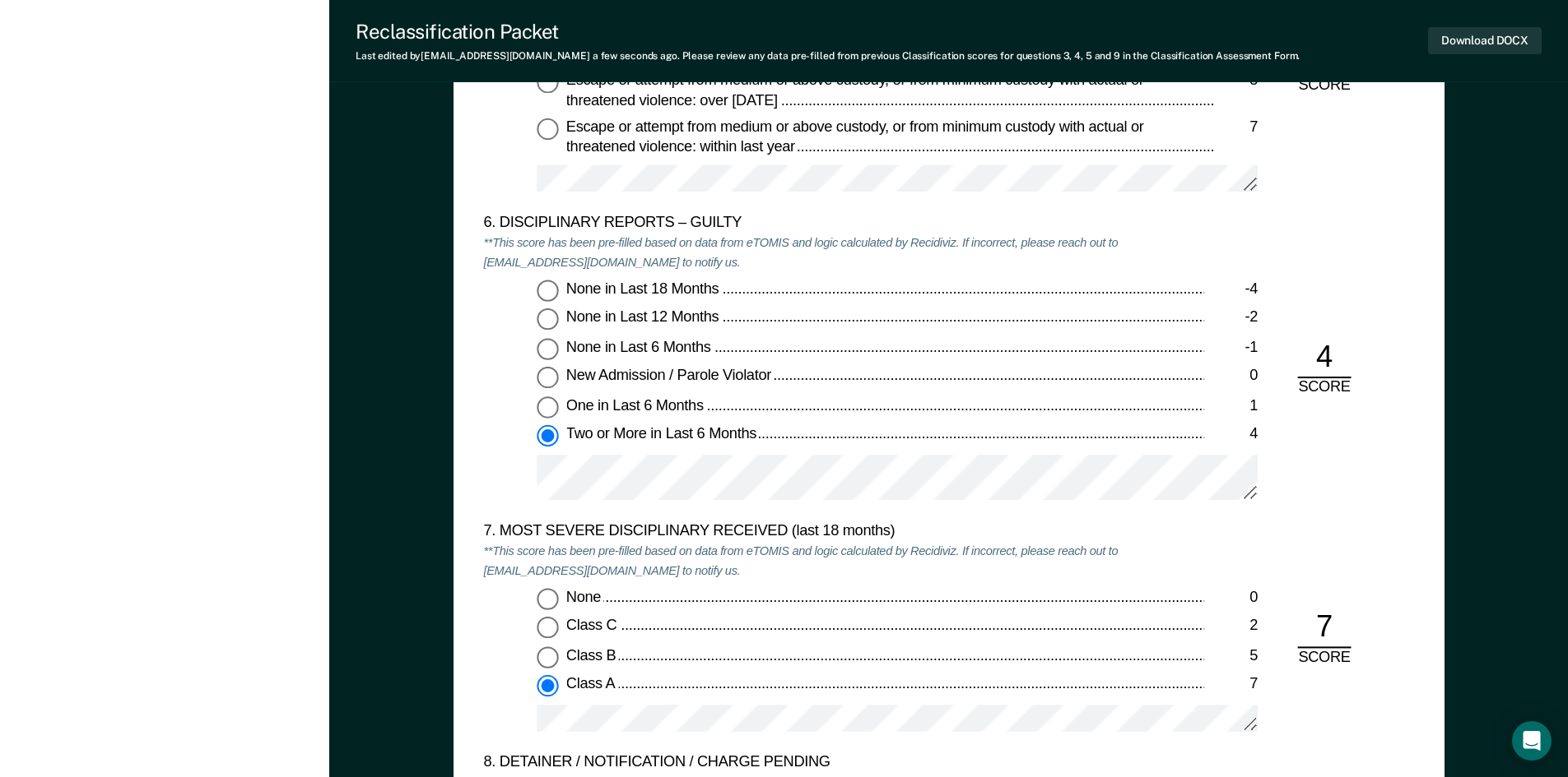
scroll to position [2845, 0]
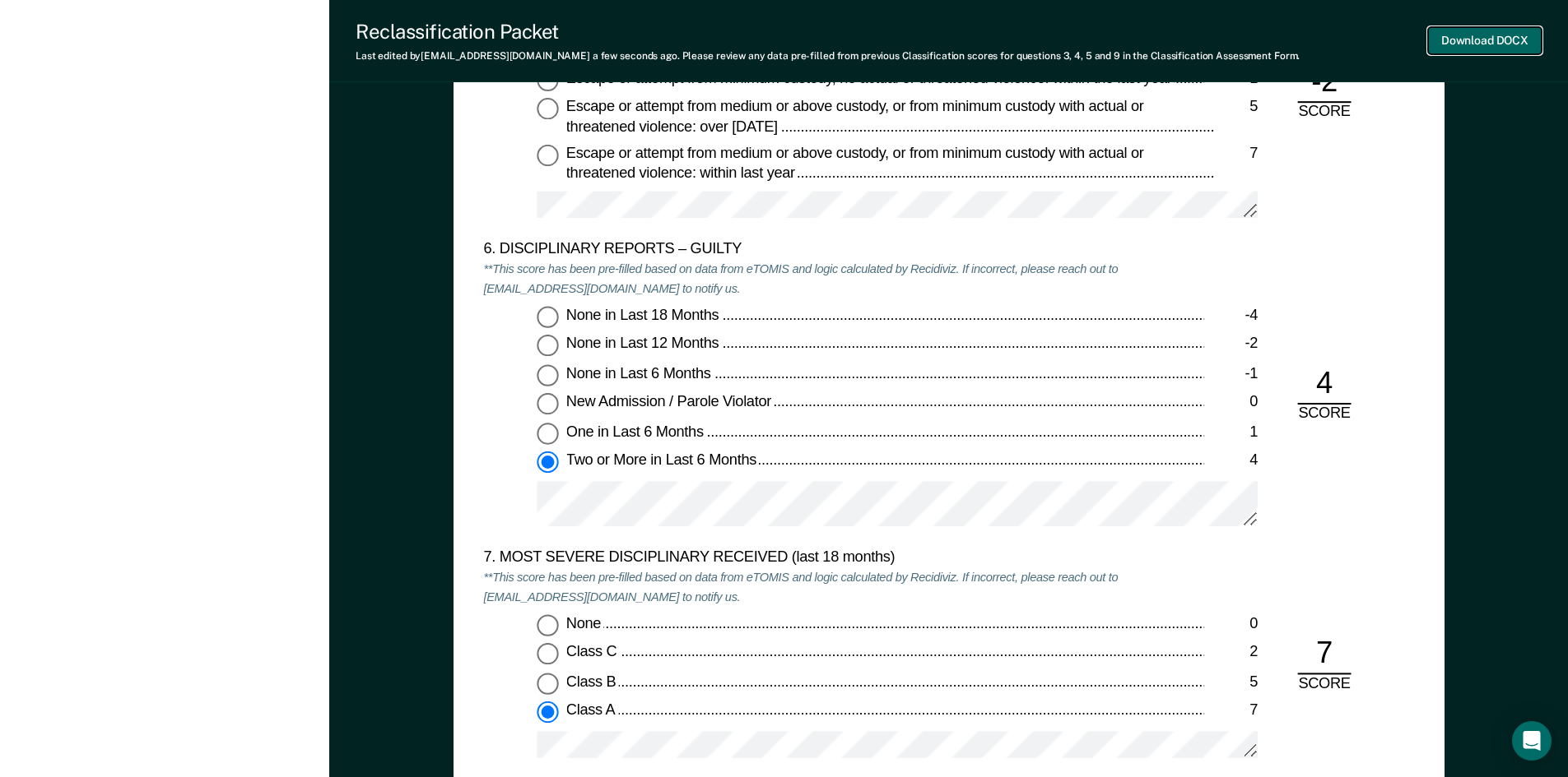
click at [1482, 38] on button "Download DOCX" at bounding box center [1485, 40] width 114 height 27
type textarea "x"
